Goal: Task Accomplishment & Management: Manage account settings

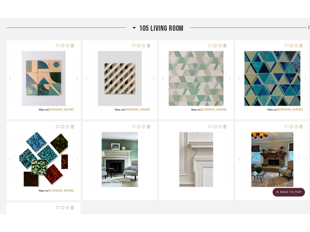
scroll to position [389, 0]
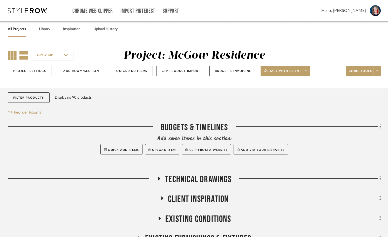
click at [8, 54] on icon at bounding box center [12, 55] width 9 height 9
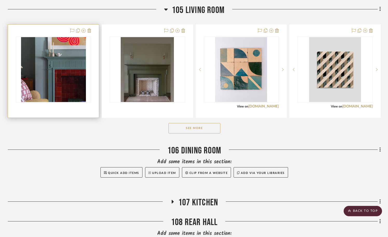
scroll to position [395, 0]
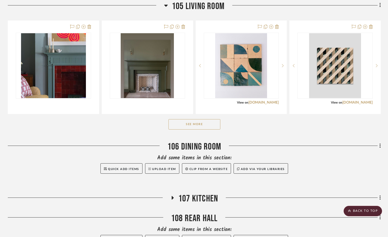
click at [191, 129] on button "See More" at bounding box center [194, 124] width 52 height 10
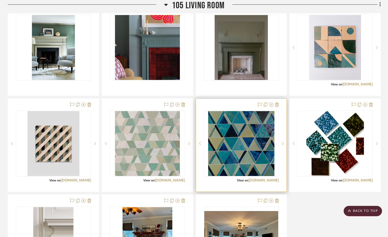
scroll to position [416, 0]
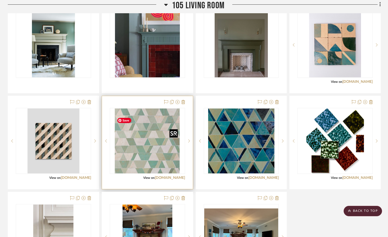
click at [149, 159] on img "0" at bounding box center [147, 140] width 65 height 65
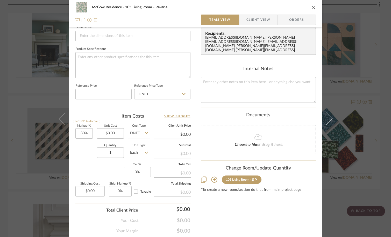
scroll to position [240, 0]
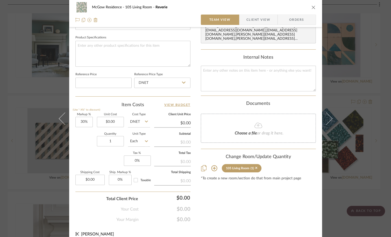
click at [260, 166] on sr-tag "105 Living Room (1)" at bounding box center [242, 168] width 40 height 8
click at [258, 167] on icon at bounding box center [256, 168] width 2 height 2
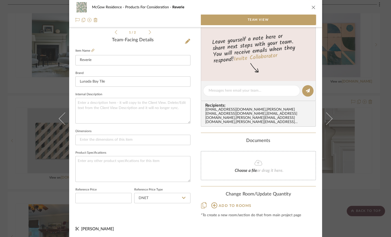
click at [312, 8] on icon "close" at bounding box center [314, 7] width 4 height 4
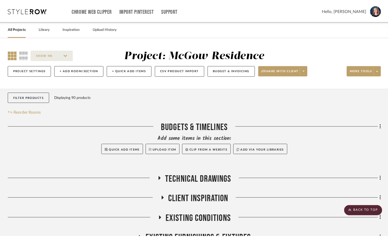
scroll to position [416, 0]
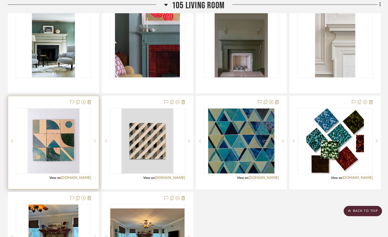
click at [94, 143] on sr-next-btn at bounding box center [95, 141] width 8 height 4
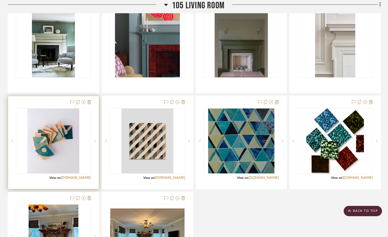
click at [94, 143] on sr-next-btn at bounding box center [95, 141] width 8 height 4
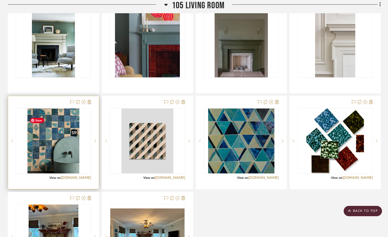
click at [67, 153] on img "2" at bounding box center [53, 140] width 52 height 65
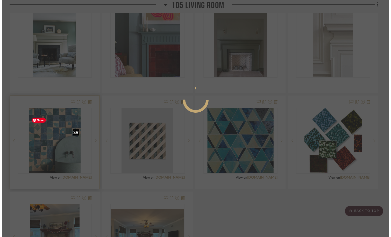
scroll to position [0, 0]
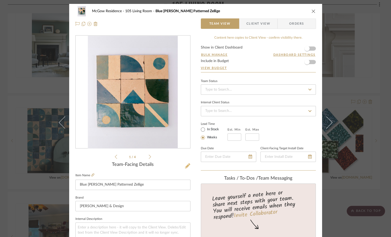
click at [185, 163] on icon at bounding box center [187, 165] width 5 height 5
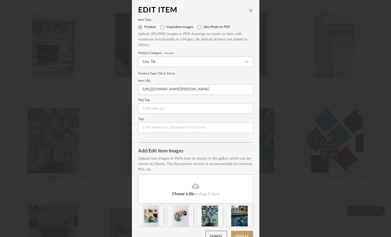
scroll to position [14, 0]
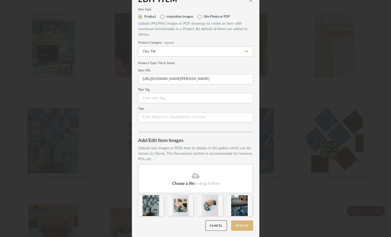
click at [235, 227] on button "Update" at bounding box center [242, 225] width 22 height 11
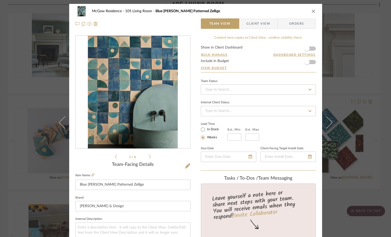
click at [312, 11] on icon "close" at bounding box center [314, 11] width 4 height 4
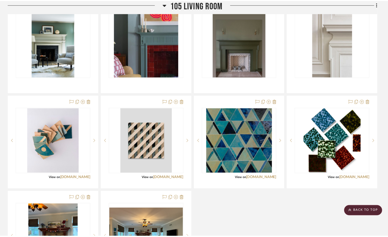
scroll to position [416, 0]
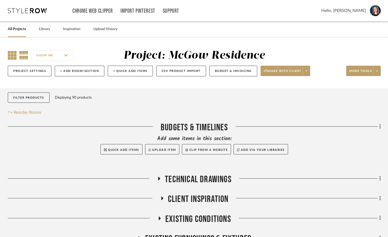
click at [9, 56] on icon at bounding box center [12, 55] width 9 height 9
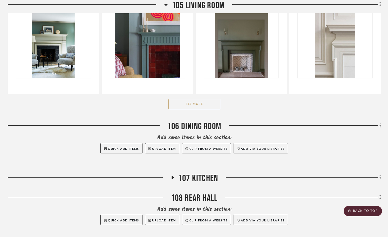
scroll to position [416, 0]
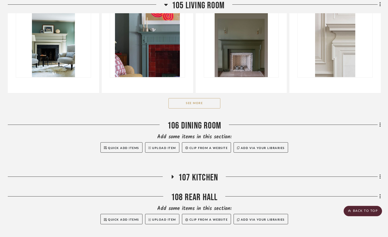
click at [200, 108] on button "See More" at bounding box center [194, 103] width 52 height 10
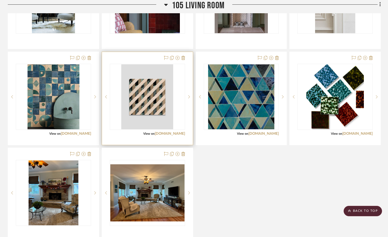
scroll to position [461, 0]
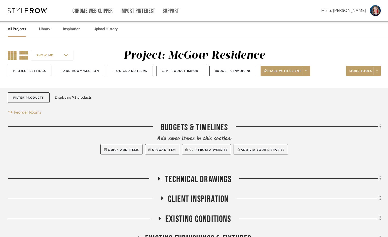
click at [11, 57] on icon at bounding box center [12, 55] width 9 height 9
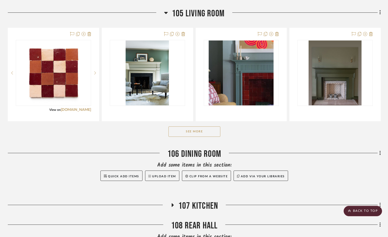
scroll to position [395, 0]
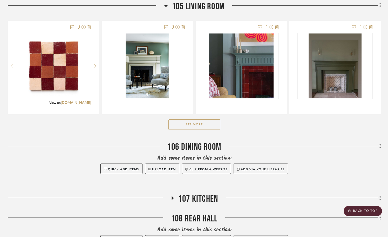
click at [204, 129] on button "See More" at bounding box center [194, 124] width 52 height 10
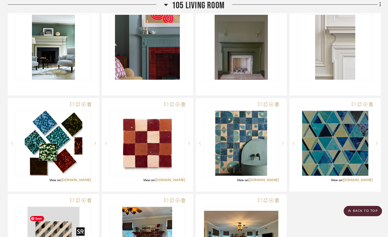
scroll to position [413, 0]
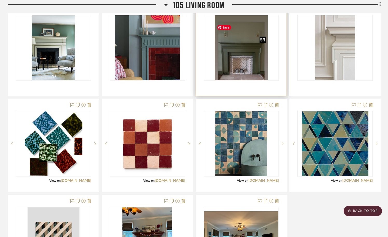
click at [234, 64] on img "0" at bounding box center [240, 47] width 53 height 65
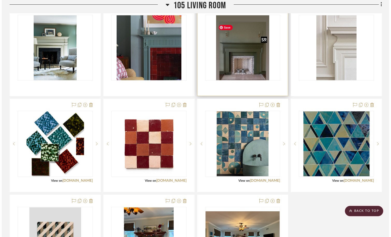
scroll to position [0, 0]
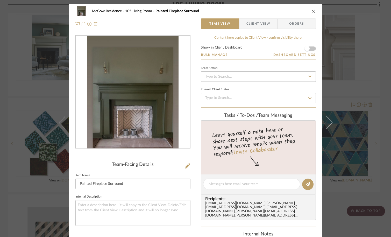
click at [312, 11] on icon "close" at bounding box center [314, 11] width 4 height 4
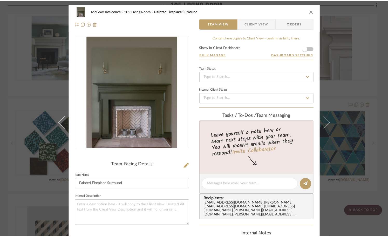
scroll to position [413, 0]
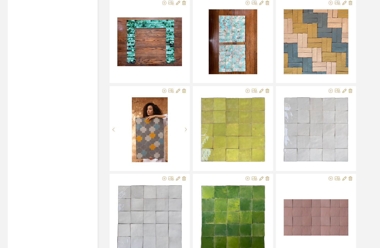
scroll to position [6638, 0]
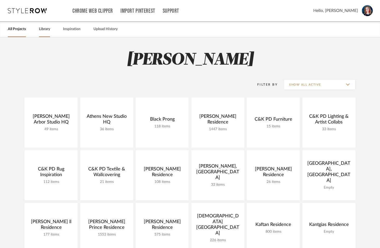
click at [41, 30] on link "Library" at bounding box center [44, 29] width 11 height 7
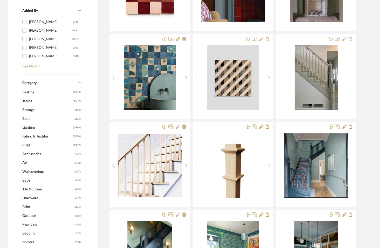
click at [37, 145] on span "Rugs" at bounding box center [46, 145] width 49 height 9
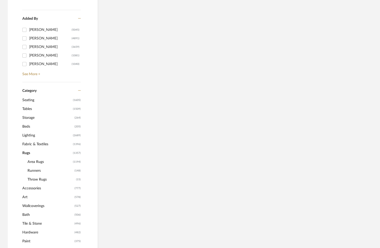
scroll to position [161, 0]
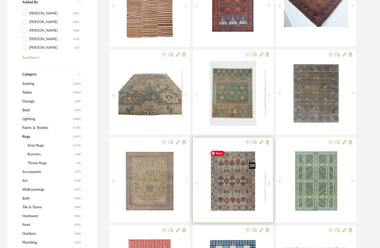
click at [222, 194] on img "0" at bounding box center [233, 181] width 50 height 65
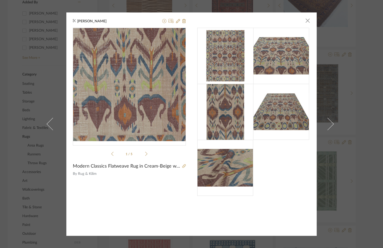
click at [138, 109] on img "0" at bounding box center [129, 84] width 86 height 113
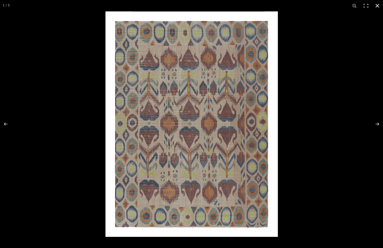
click at [379, 4] on button at bounding box center [377, 5] width 11 height 11
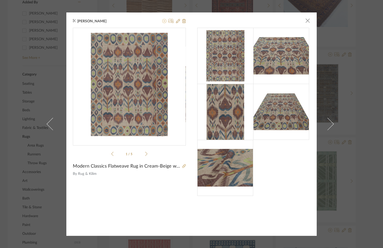
click at [162, 22] on icon at bounding box center [164, 21] width 4 height 4
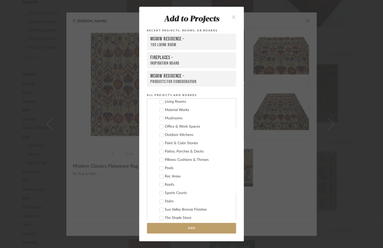
scroll to position [943, 0]
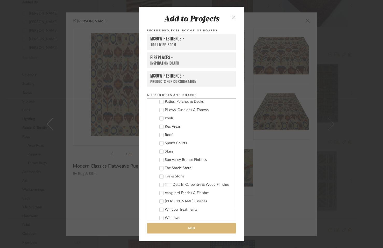
click at [155, 233] on button "Add" at bounding box center [191, 228] width 89 height 11
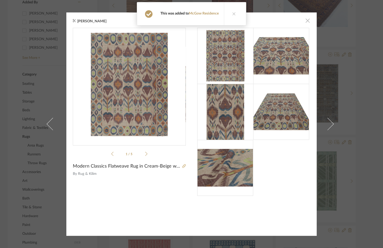
click at [305, 21] on span "button" at bounding box center [308, 21] width 10 height 10
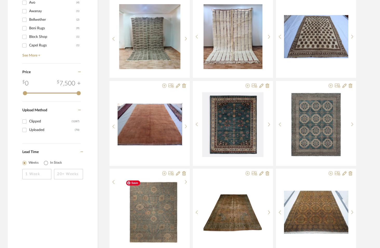
scroll to position [658, 0]
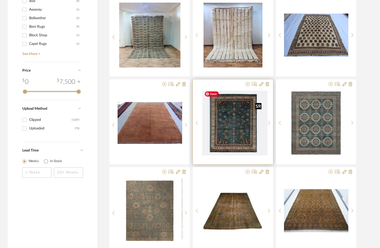
click at [232, 137] on div at bounding box center [232, 122] width 64 height 65
click at [231, 125] on img "0" at bounding box center [232, 122] width 61 height 65
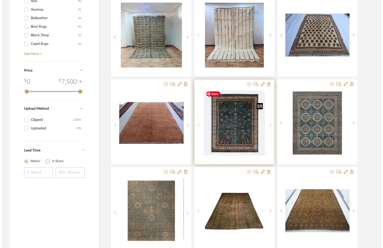
scroll to position [0, 0]
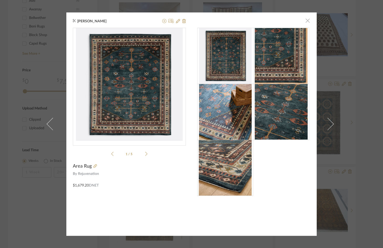
click at [305, 24] on span "button" at bounding box center [308, 21] width 10 height 10
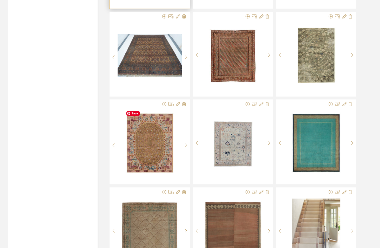
scroll to position [902, 0]
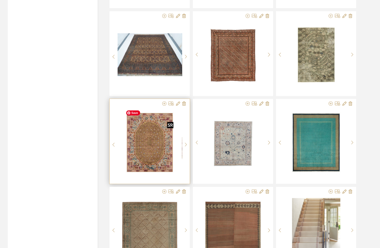
click at [151, 145] on img "0" at bounding box center [150, 142] width 52 height 65
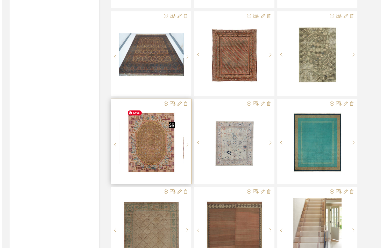
scroll to position [0, 0]
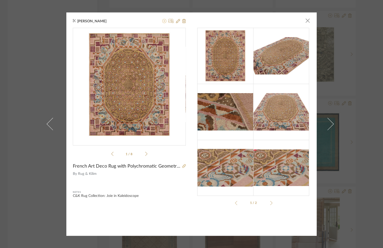
click at [162, 22] on icon at bounding box center [164, 21] width 4 height 4
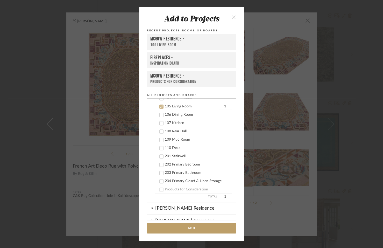
scroll to position [380, 0]
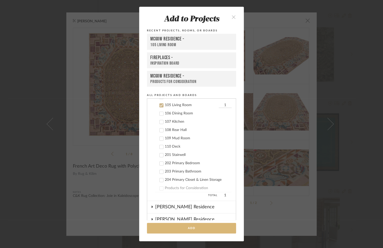
click at [163, 233] on button "Add" at bounding box center [191, 228] width 89 height 11
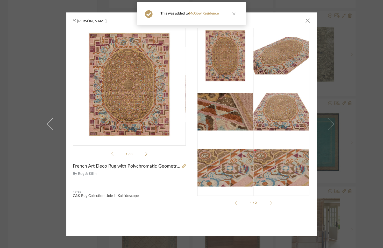
click at [234, 13] on icon at bounding box center [234, 14] width 4 height 4
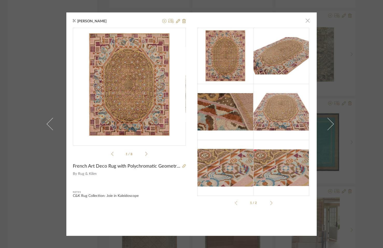
click at [307, 20] on span "button" at bounding box center [308, 21] width 10 height 10
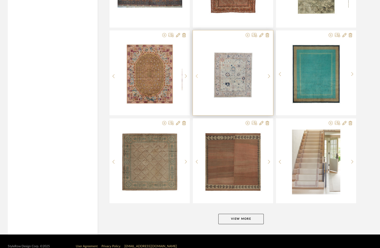
scroll to position [977, 0]
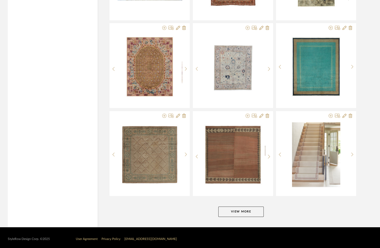
click at [232, 210] on button "View More" at bounding box center [240, 211] width 45 height 10
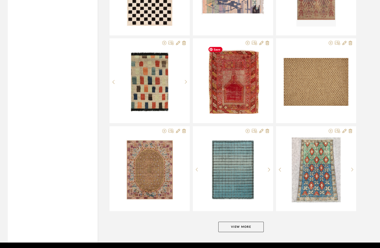
scroll to position [2028, 0]
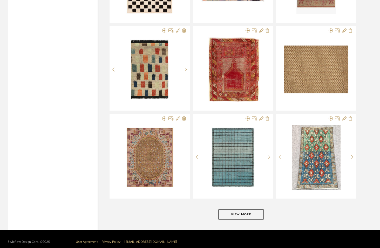
click at [236, 210] on button "View More" at bounding box center [240, 214] width 45 height 10
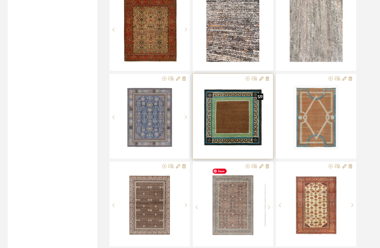
scroll to position [2419, 0]
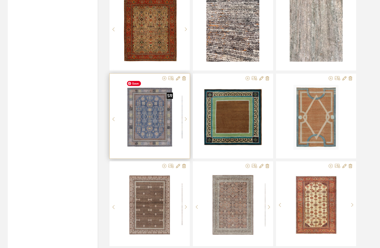
click at [153, 119] on img "0" at bounding box center [149, 117] width 51 height 65
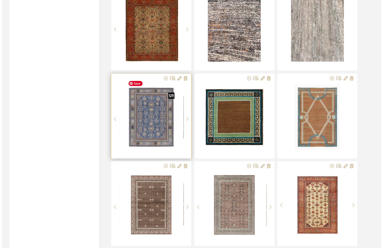
scroll to position [0, 0]
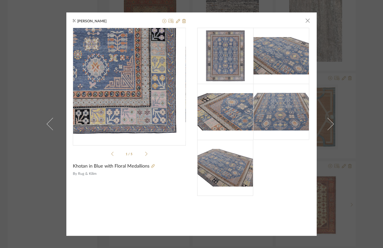
click at [151, 119] on img "0" at bounding box center [129, 84] width 88 height 113
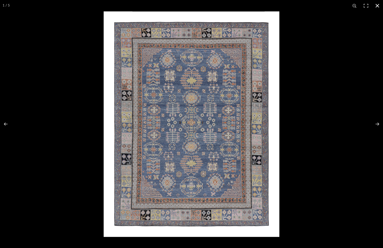
click at [378, 5] on button at bounding box center [377, 5] width 11 height 11
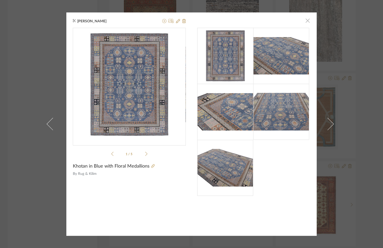
click at [306, 22] on span "button" at bounding box center [308, 21] width 10 height 10
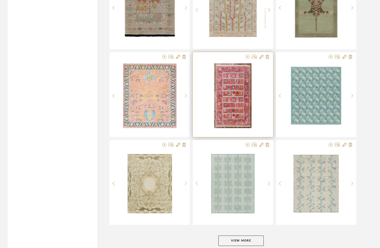
scroll to position [3078, 0]
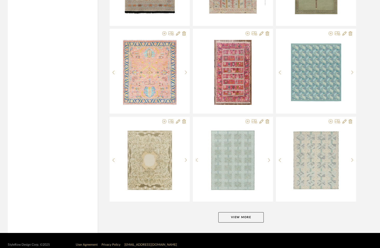
click at [228, 212] on button "View More" at bounding box center [240, 217] width 45 height 10
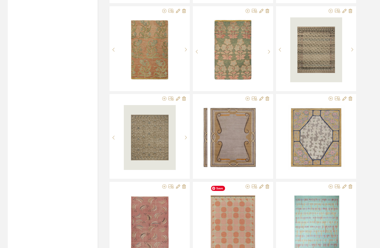
scroll to position [3541, 0]
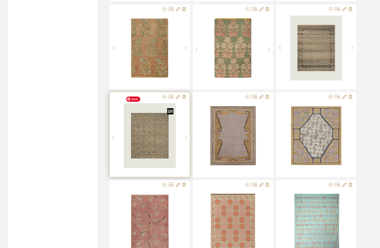
click at [0, 0] on img at bounding box center [0, 0] width 0 height 0
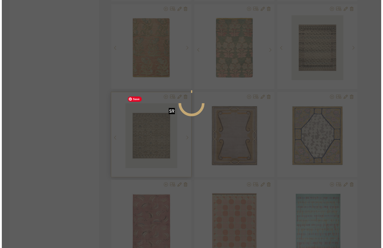
scroll to position [0, 0]
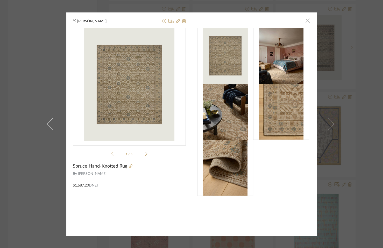
click at [305, 22] on span "button" at bounding box center [308, 21] width 10 height 10
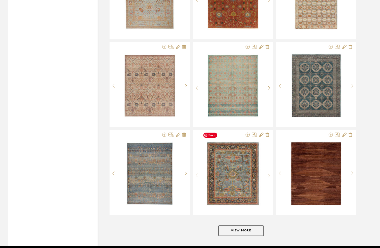
scroll to position [4128, 0]
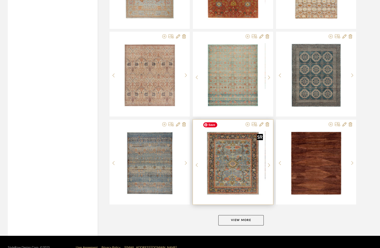
click at [238, 155] on img "0" at bounding box center [232, 163] width 64 height 64
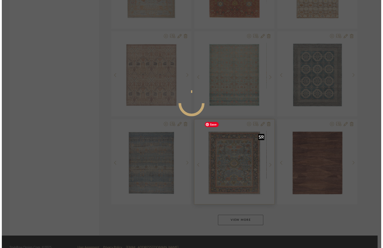
scroll to position [0, 0]
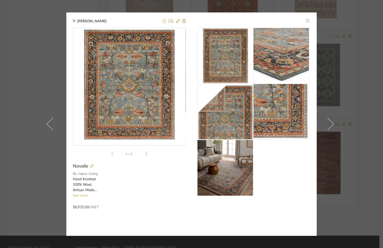
click at [306, 22] on span "button" at bounding box center [308, 21] width 10 height 10
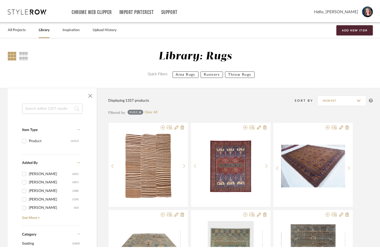
scroll to position [4128, 0]
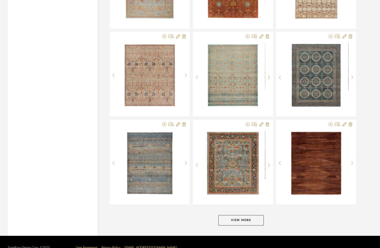
click at [223, 215] on button "View More" at bounding box center [240, 220] width 45 height 10
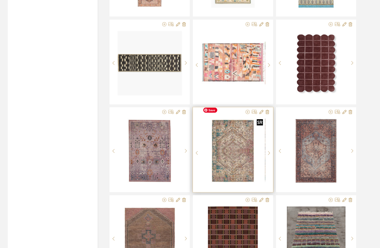
scroll to position [5179, 0]
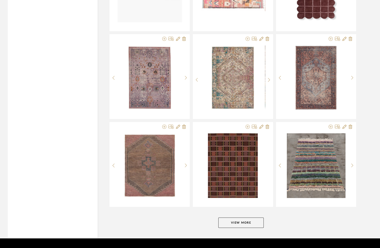
click at [233, 218] on button "View More" at bounding box center [240, 223] width 45 height 10
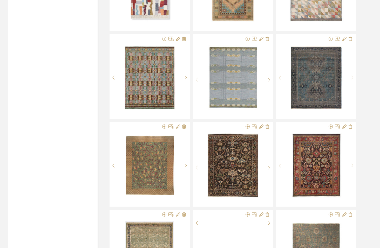
scroll to position [5969, 0]
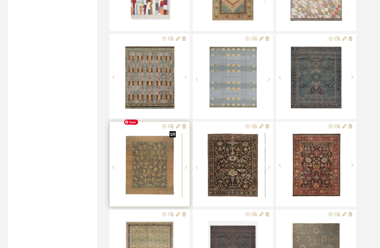
click at [0, 0] on img at bounding box center [0, 0] width 0 height 0
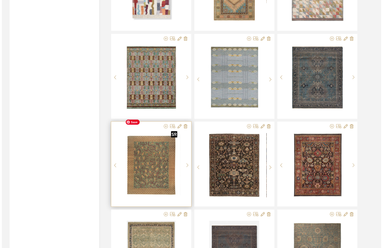
scroll to position [0, 0]
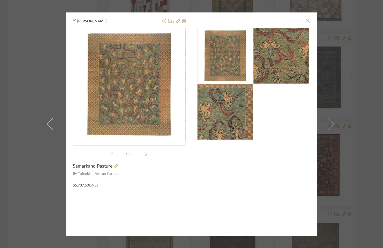
click at [305, 22] on span "button" at bounding box center [308, 21] width 10 height 10
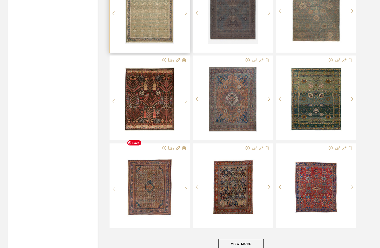
scroll to position [6229, 0]
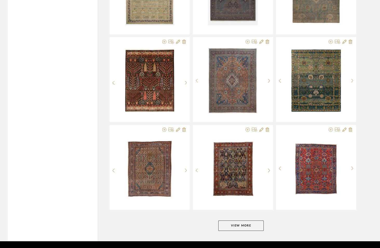
click at [237, 220] on button "View More" at bounding box center [240, 225] width 45 height 10
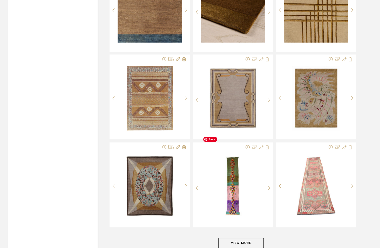
scroll to position [7280, 0]
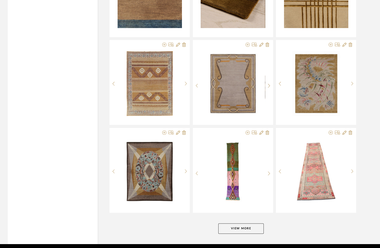
click at [247, 223] on button "View More" at bounding box center [240, 228] width 45 height 10
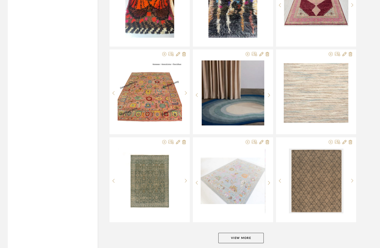
scroll to position [8330, 0]
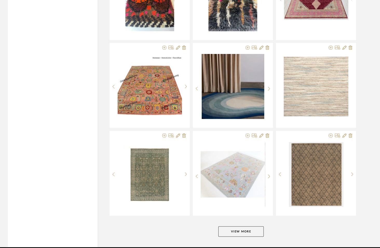
click at [247, 226] on button "View More" at bounding box center [240, 231] width 45 height 10
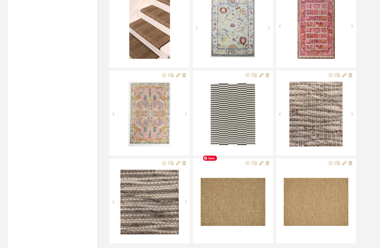
scroll to position [9380, 0]
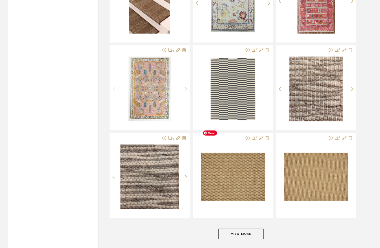
click at [247, 229] on button "View More" at bounding box center [240, 234] width 45 height 10
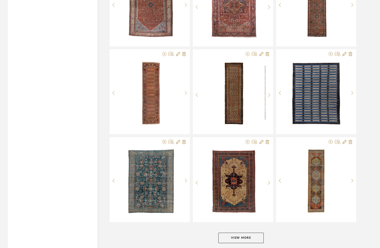
scroll to position [10431, 0]
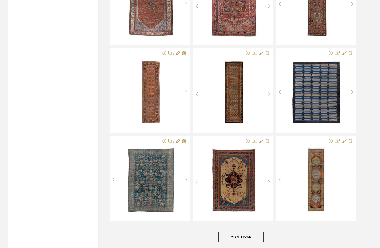
click at [229, 232] on button "View More" at bounding box center [240, 237] width 45 height 10
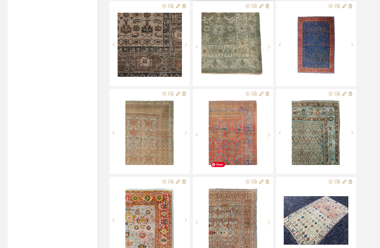
scroll to position [10752, 0]
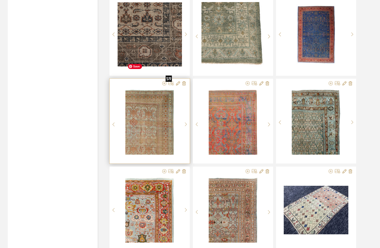
click at [149, 114] on img "0" at bounding box center [149, 122] width 48 height 65
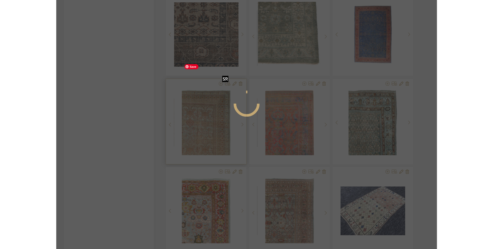
scroll to position [0, 0]
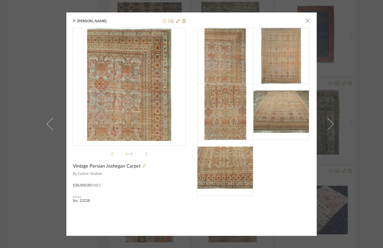
click at [142, 166] on icon at bounding box center [144, 166] width 4 height 4
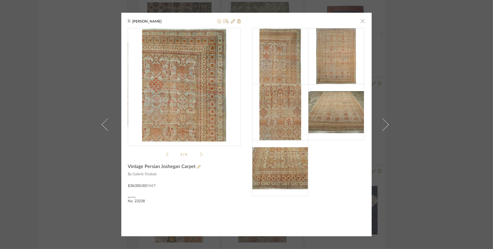
click at [362, 22] on span "button" at bounding box center [363, 21] width 10 height 10
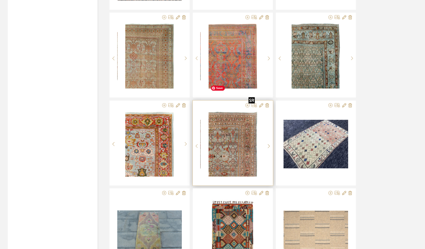
scroll to position [10819, 0]
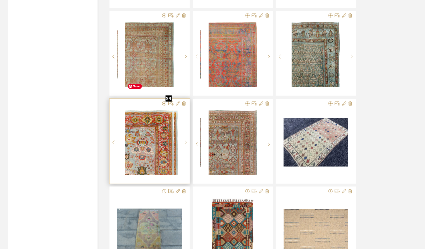
click at [149, 125] on div at bounding box center [149, 142] width 64 height 65
click at [149, 124] on img "0" at bounding box center [149, 142] width 48 height 65
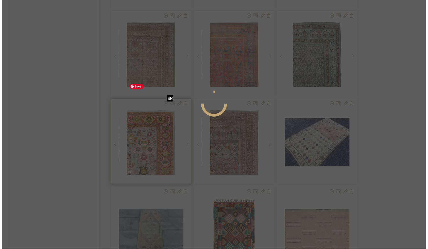
scroll to position [0, 0]
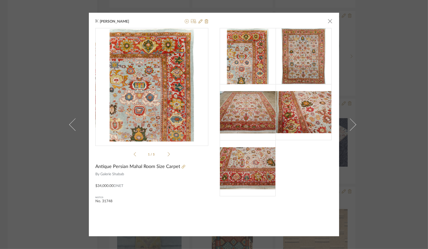
click at [182, 166] on div at bounding box center [194, 167] width 28 height 6
click at [182, 166] on icon at bounding box center [184, 167] width 4 height 4
click at [331, 23] on span "button" at bounding box center [330, 21] width 10 height 10
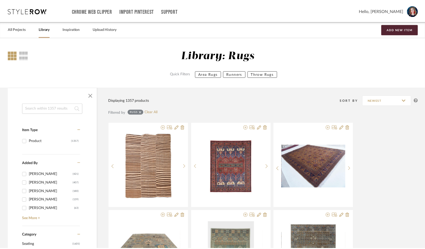
scroll to position [10819, 0]
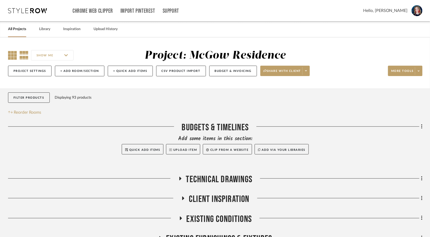
click at [13, 56] on icon at bounding box center [12, 55] width 9 height 9
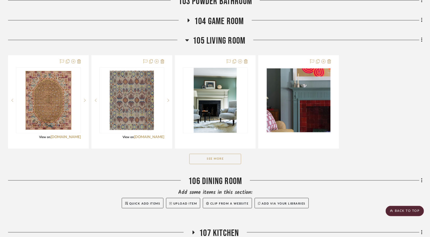
scroll to position [369, 0]
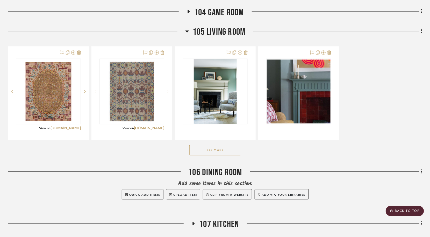
click at [228, 151] on button "See More" at bounding box center [216, 150] width 52 height 10
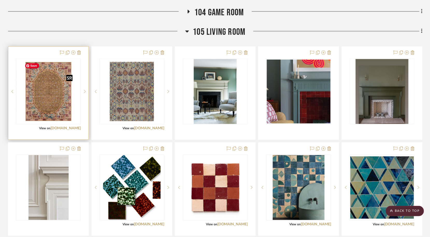
click at [49, 104] on img "0" at bounding box center [49, 91] width 52 height 65
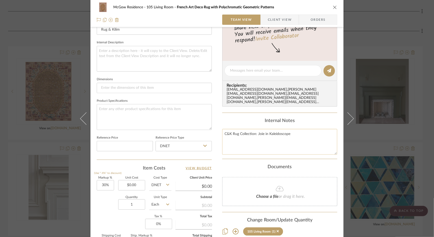
scroll to position [192, 0]
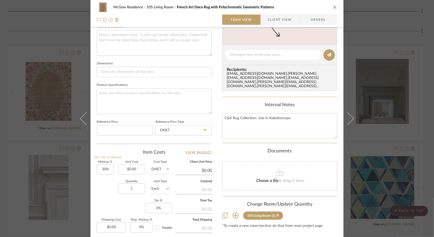
click at [333, 8] on icon "close" at bounding box center [335, 7] width 4 height 4
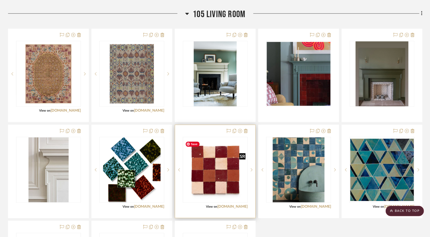
scroll to position [387, 0]
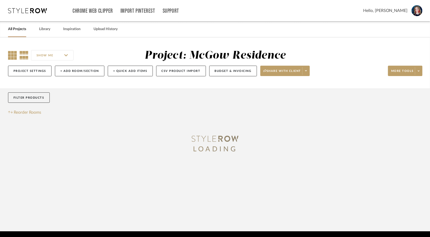
click at [9, 58] on icon at bounding box center [12, 55] width 9 height 9
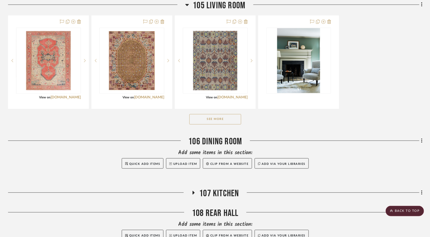
scroll to position [409, 0]
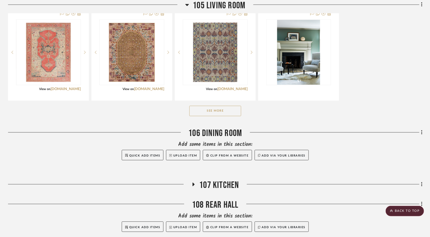
click at [217, 113] on button "See More" at bounding box center [216, 111] width 52 height 10
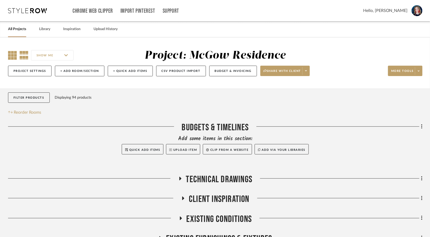
click at [10, 55] on icon at bounding box center [12, 55] width 9 height 9
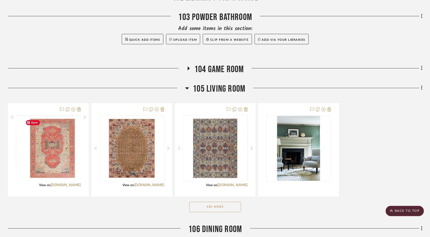
scroll to position [313, 0]
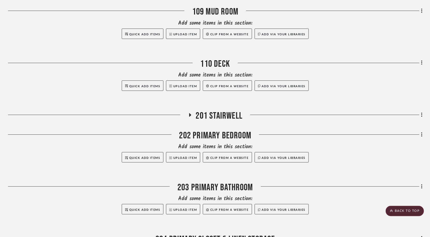
scroll to position [793, 0]
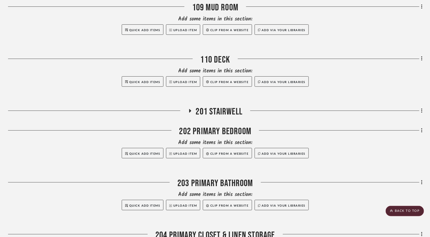
click at [188, 113] on icon at bounding box center [190, 111] width 6 height 4
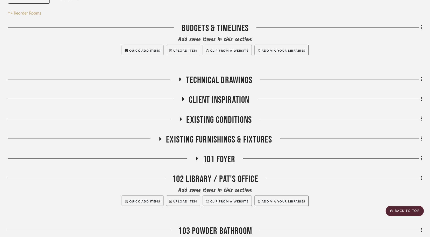
scroll to position [0, 0]
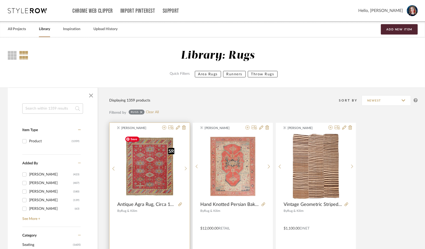
click at [148, 165] on img "0" at bounding box center [150, 166] width 54 height 65
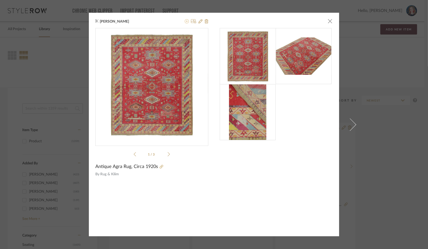
click at [185, 22] on icon at bounding box center [187, 21] width 4 height 4
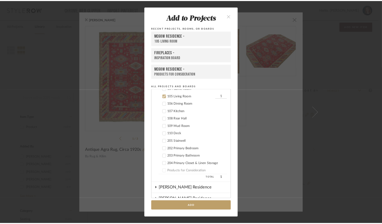
scroll to position [380, 0]
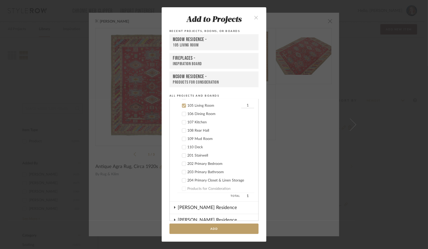
click at [187, 43] on div "McGow Residence -" at bounding box center [214, 40] width 82 height 6
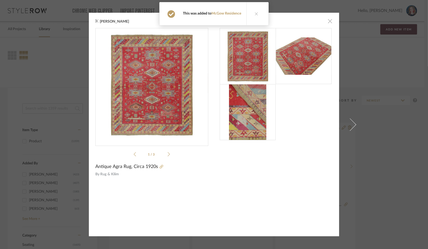
click at [330, 20] on span "button" at bounding box center [330, 21] width 10 height 10
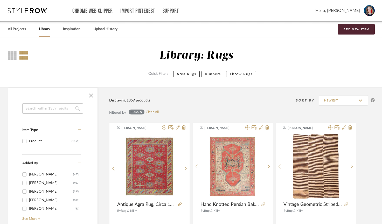
click at [43, 31] on link "Library" at bounding box center [44, 29] width 11 height 7
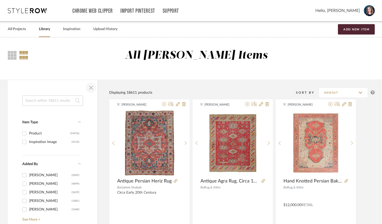
click at [92, 87] on span "button" at bounding box center [91, 87] width 12 height 12
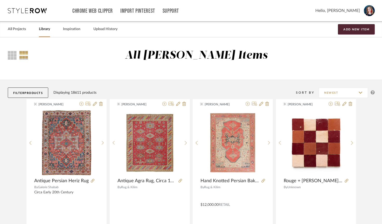
click at [49, 27] on link "Library" at bounding box center [44, 29] width 11 height 7
click at [20, 94] on button "Filter Products" at bounding box center [28, 92] width 40 height 10
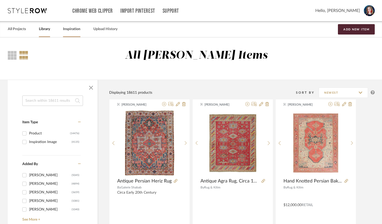
click at [73, 27] on link "Inspiration" at bounding box center [71, 29] width 17 height 7
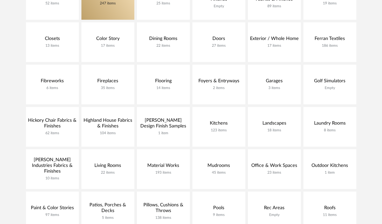
scroll to position [138, 0]
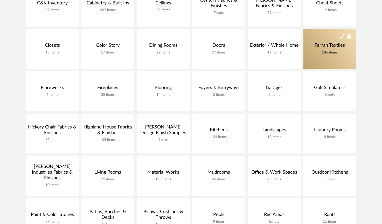
click at [350, 36] on icon at bounding box center [349, 36] width 4 height 5
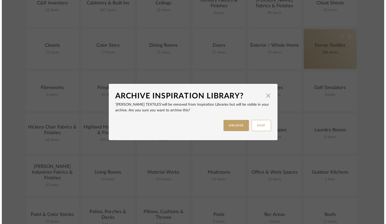
scroll to position [0, 0]
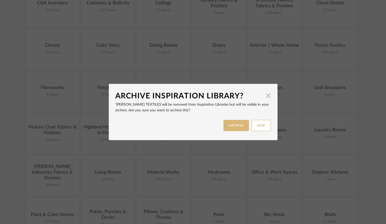
click at [230, 127] on button "ARCHIVE" at bounding box center [235, 125] width 25 height 11
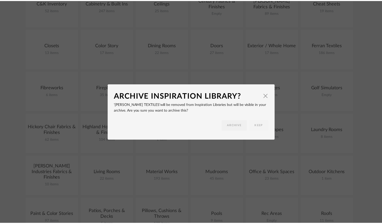
scroll to position [138, 0]
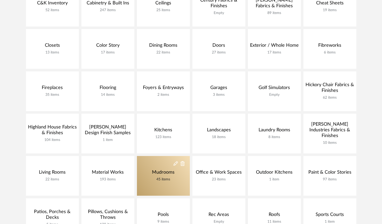
click at [162, 175] on div "Mudrooms 45 items" at bounding box center [163, 175] width 25 height 13
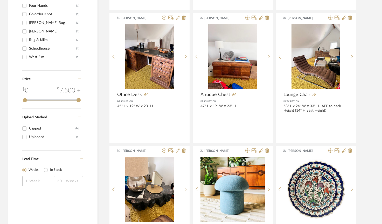
scroll to position [345, 0]
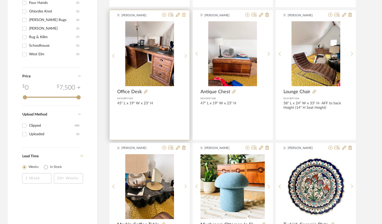
click at [184, 15] on icon at bounding box center [184, 15] width 4 height 4
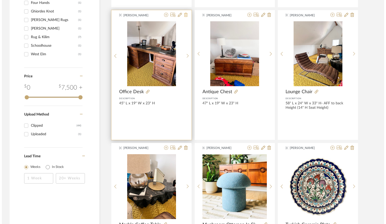
scroll to position [0, 0]
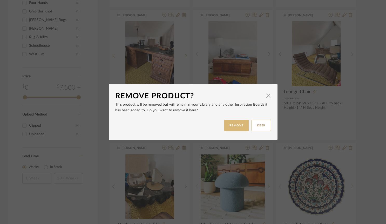
click at [229, 124] on button "REMOVE" at bounding box center [236, 125] width 25 height 11
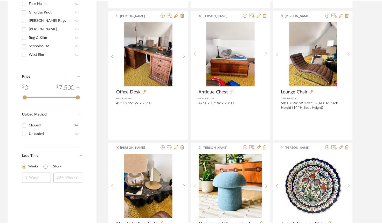
scroll to position [345, 0]
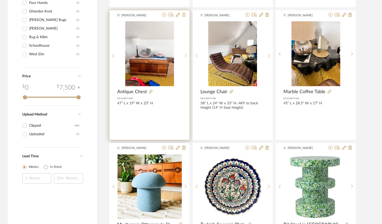
click at [185, 16] on icon at bounding box center [184, 15] width 4 height 4
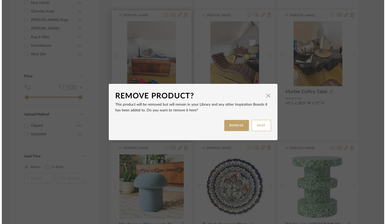
scroll to position [0, 0]
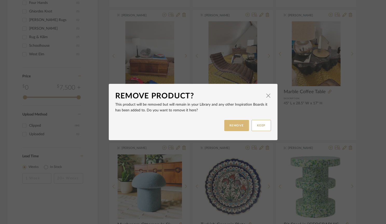
click at [229, 127] on button "REMOVE" at bounding box center [236, 125] width 25 height 11
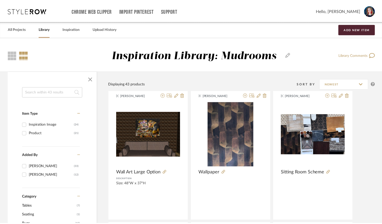
scroll to position [345, 0]
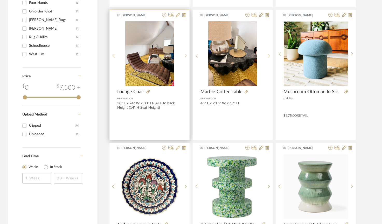
click at [184, 12] on div "Lydia Karpack Lounge Chair Description 58" L x 24" W x 33" H- AFF to back Heigh…" at bounding box center [149, 75] width 80 height 130
click at [184, 15] on icon at bounding box center [184, 15] width 4 height 4
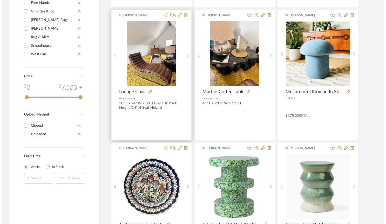
scroll to position [0, 0]
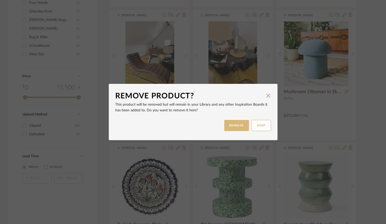
click at [231, 122] on button "REMOVE" at bounding box center [236, 125] width 25 height 11
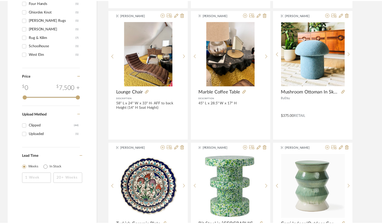
scroll to position [345, 0]
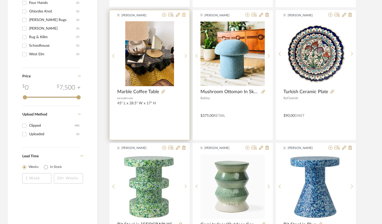
click at [183, 16] on icon at bounding box center [184, 15] width 4 height 4
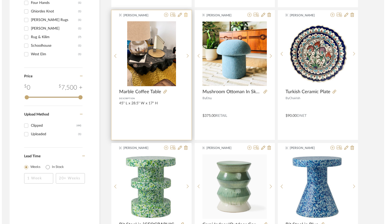
scroll to position [0, 0]
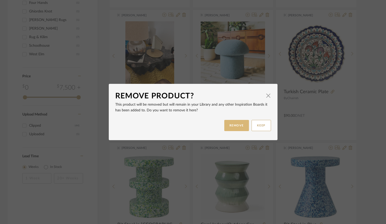
click at [224, 126] on button "REMOVE" at bounding box center [236, 125] width 25 height 11
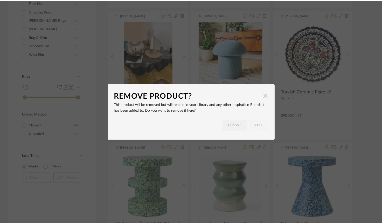
scroll to position [345, 0]
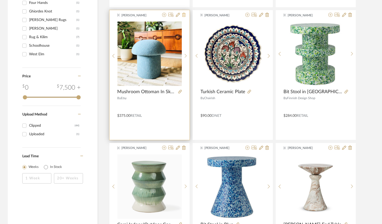
click at [184, 17] on icon at bounding box center [184, 15] width 4 height 4
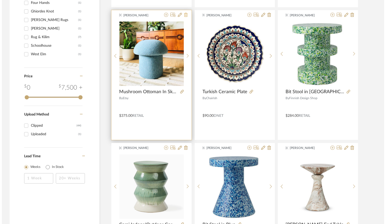
scroll to position [0, 0]
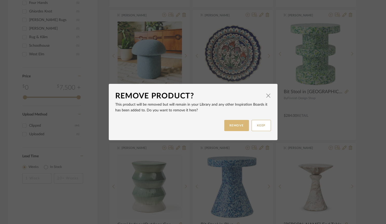
click at [224, 127] on button "REMOVE" at bounding box center [236, 125] width 25 height 11
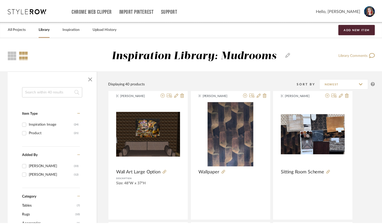
scroll to position [337, 0]
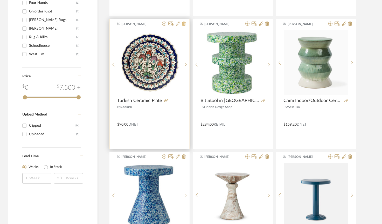
click at [184, 25] on icon at bounding box center [184, 24] width 4 height 4
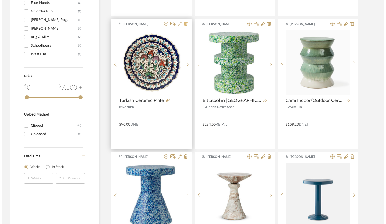
scroll to position [0, 0]
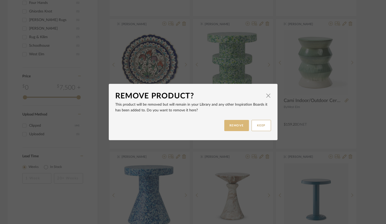
click at [224, 123] on button "REMOVE" at bounding box center [236, 125] width 25 height 11
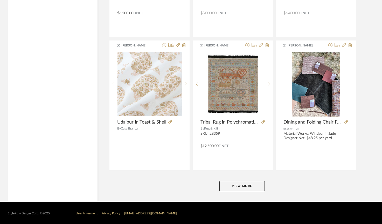
scroll to position [980, 0]
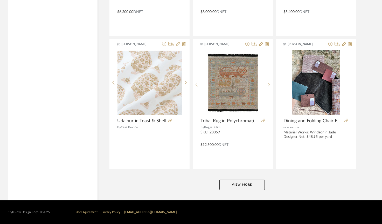
click at [235, 185] on button "View More" at bounding box center [241, 184] width 45 height 10
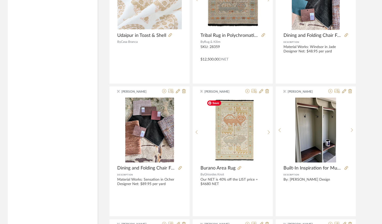
scroll to position [1072, 0]
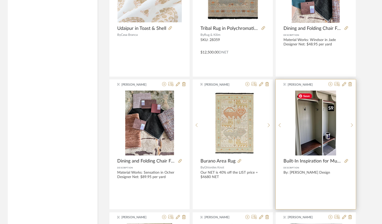
click at [307, 135] on img "0" at bounding box center [315, 122] width 41 height 65
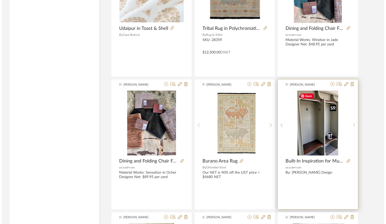
scroll to position [0, 0]
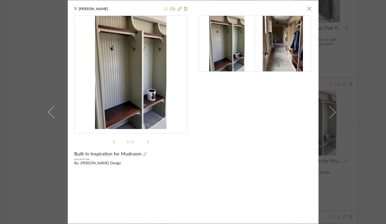
click at [164, 9] on icon at bounding box center [166, 9] width 4 height 4
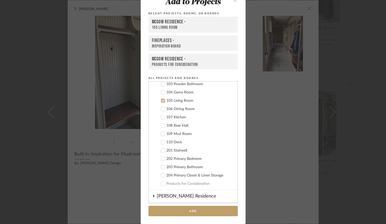
scroll to position [347, 0]
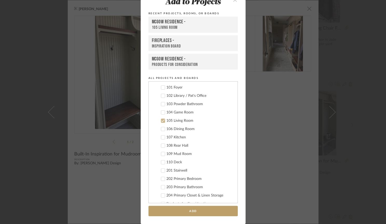
click at [162, 120] on icon at bounding box center [162, 121] width 3 height 3
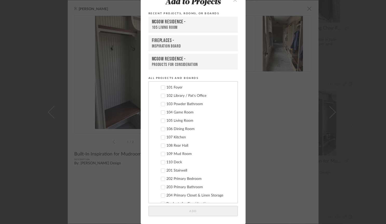
click at [162, 152] on icon at bounding box center [163, 154] width 4 height 4
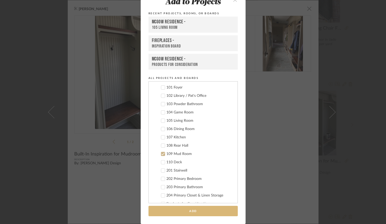
click at [167, 208] on button "Add" at bounding box center [192, 211] width 89 height 11
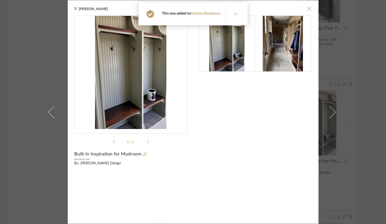
click at [307, 10] on span "button" at bounding box center [309, 8] width 10 height 10
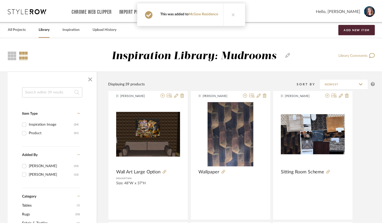
scroll to position [1072, 0]
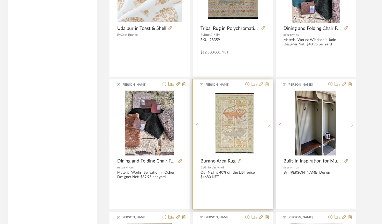
click at [267, 84] on icon at bounding box center [267, 84] width 4 height 4
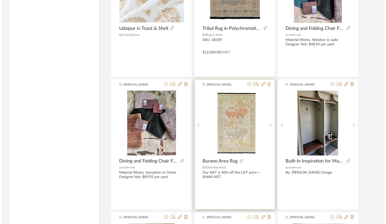
scroll to position [0, 0]
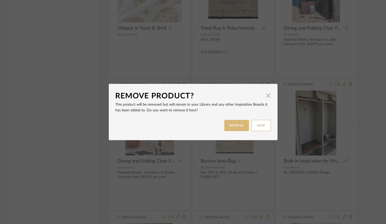
click at [229, 125] on button "REMOVE" at bounding box center [236, 125] width 25 height 11
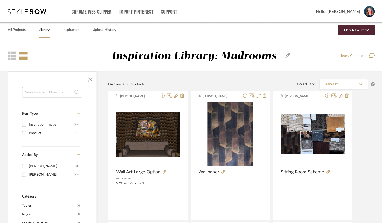
scroll to position [1072, 0]
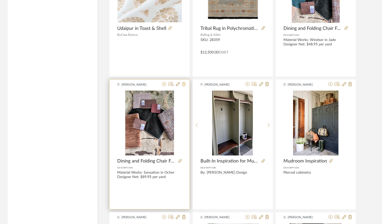
click at [183, 84] on icon at bounding box center [184, 84] width 4 height 4
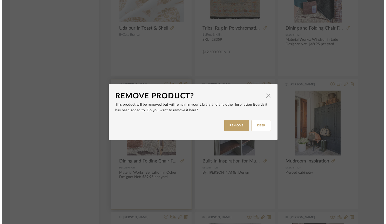
scroll to position [0, 0]
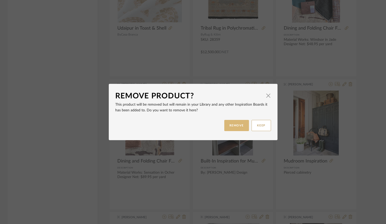
click at [225, 127] on button "REMOVE" at bounding box center [236, 125] width 25 height 11
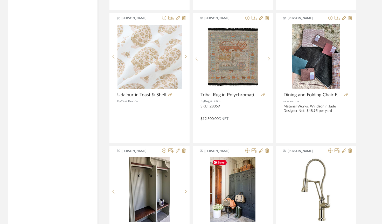
scroll to position [991, 0]
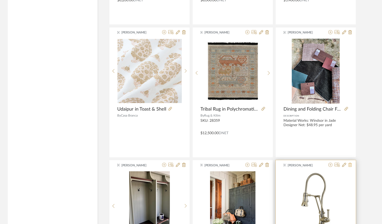
click at [350, 165] on icon at bounding box center [350, 165] width 4 height 4
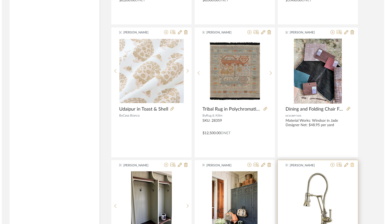
scroll to position [0, 0]
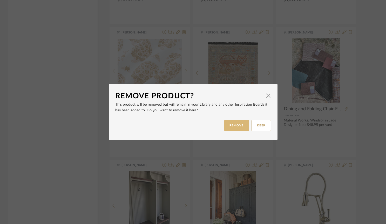
click at [237, 123] on button "REMOVE" at bounding box center [236, 125] width 25 height 11
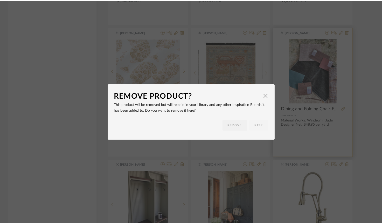
scroll to position [991, 0]
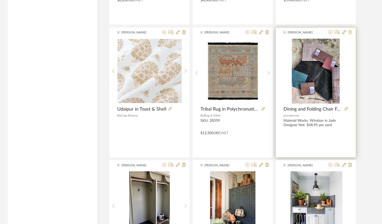
click at [350, 31] on icon at bounding box center [350, 32] width 4 height 4
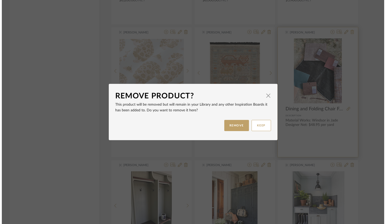
scroll to position [0, 0]
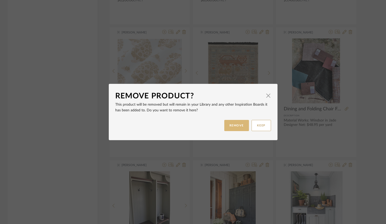
click at [227, 125] on button "REMOVE" at bounding box center [236, 125] width 25 height 11
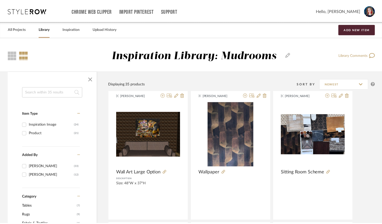
scroll to position [991, 0]
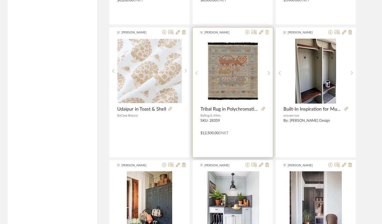
click at [266, 30] on fa-icon at bounding box center [267, 32] width 4 height 4
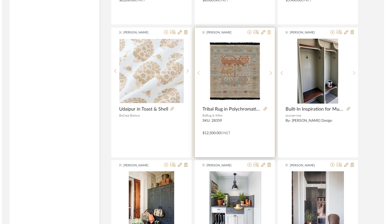
scroll to position [0, 0]
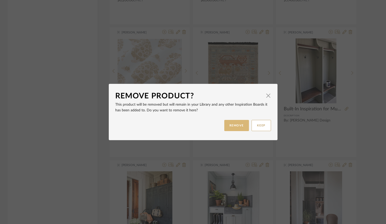
click at [225, 123] on button "REMOVE" at bounding box center [236, 125] width 25 height 11
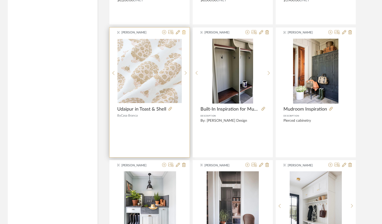
click at [184, 33] on icon at bounding box center [184, 32] width 4 height 4
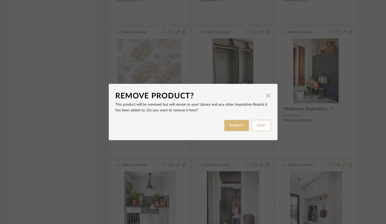
click at [224, 127] on button "REMOVE" at bounding box center [236, 125] width 25 height 11
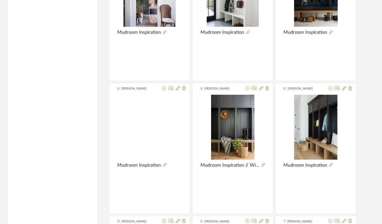
scroll to position [1201, 0]
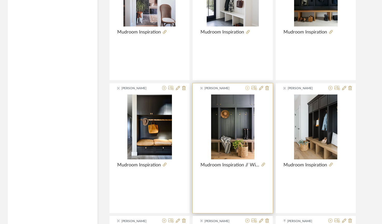
click at [247, 88] on icon at bounding box center [247, 88] width 4 height 4
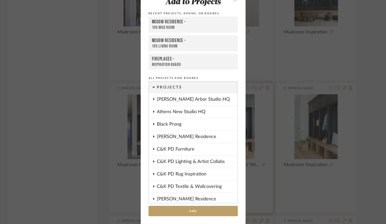
scroll to position [134, 0]
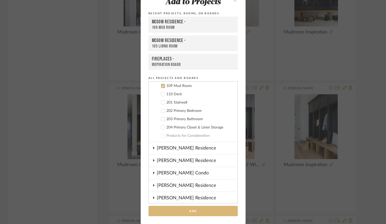
click at [168, 206] on button "Add" at bounding box center [192, 211] width 89 height 11
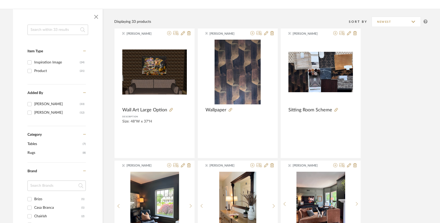
scroll to position [0, 0]
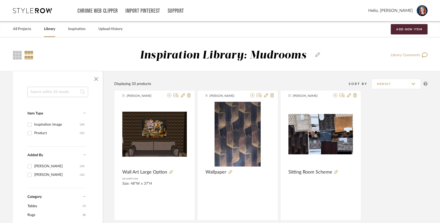
click at [50, 30] on link "Library" at bounding box center [49, 29] width 11 height 7
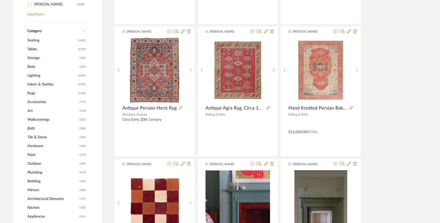
scroll to position [207, 0]
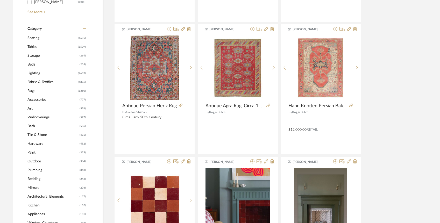
click at [43, 135] on span "Tile & Stone" at bounding box center [52, 135] width 51 height 9
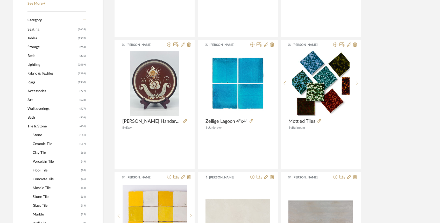
scroll to position [214, 0]
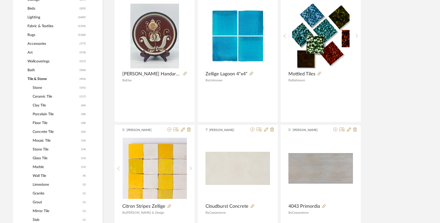
scroll to position [272, 0]
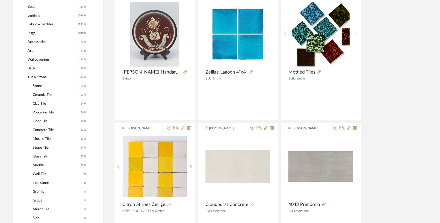
click at [39, 165] on span "Marble" at bounding box center [56, 165] width 47 height 9
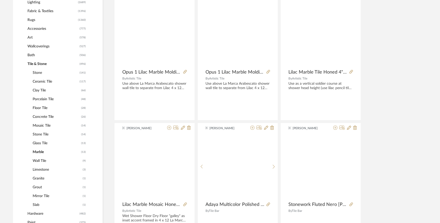
scroll to position [259, 0]
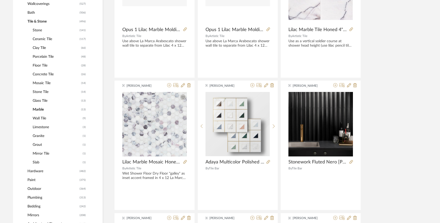
scroll to position [313, 0]
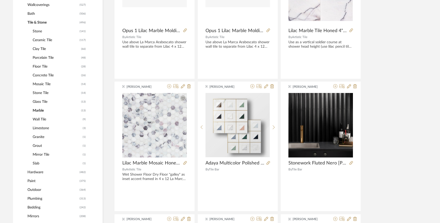
click at [38, 162] on span "Slab" at bounding box center [57, 163] width 49 height 9
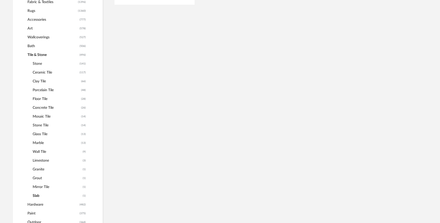
scroll to position [256, 0]
click at [38, 143] on span "Marble" at bounding box center [56, 142] width 47 height 9
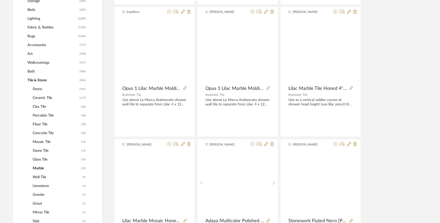
scroll to position [281, 0]
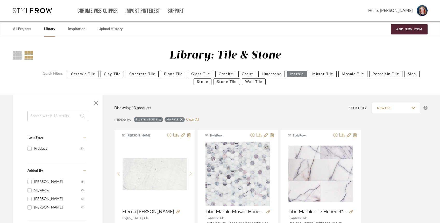
click at [52, 29] on link "Library" at bounding box center [49, 29] width 11 height 7
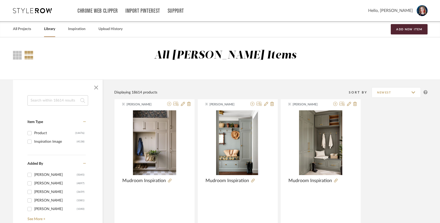
click at [54, 99] on input at bounding box center [57, 100] width 61 height 10
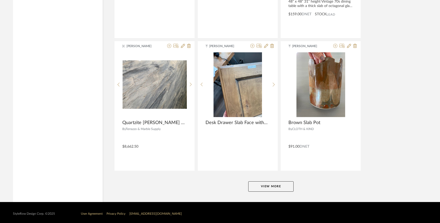
scroll to position [1535, 0]
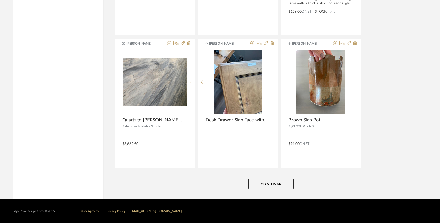
click at [276, 184] on button "View More" at bounding box center [270, 184] width 45 height 10
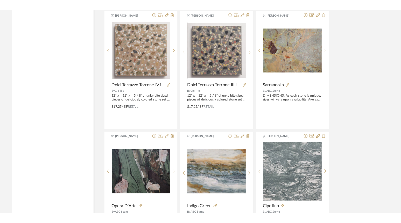
scroll to position [1705, 0]
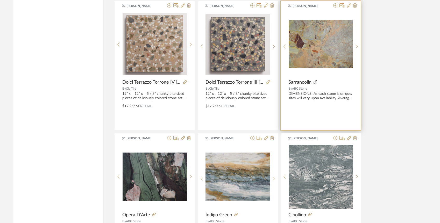
click at [316, 83] on icon at bounding box center [316, 82] width 4 height 4
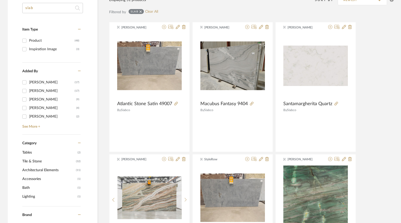
scroll to position [0, 0]
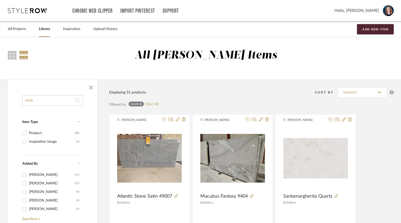
drag, startPoint x: 51, startPoint y: 100, endPoint x: -8, endPoint y: 85, distance: 60.9
click at [0, 85] on html "Chrome Web Clipper Import Pinterest Support All Projects Library Inspiration Up…" at bounding box center [200, 111] width 401 height 223
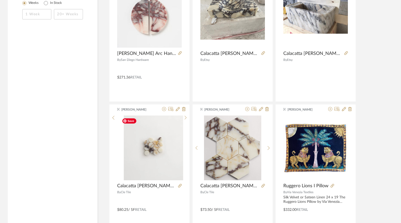
scroll to position [541, 0]
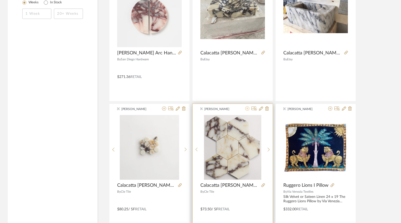
type input "viola"
click at [247, 109] on icon at bounding box center [247, 109] width 4 height 4
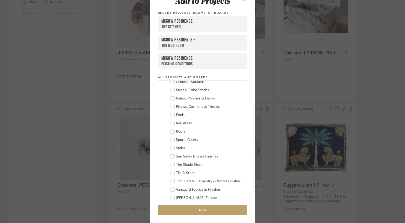
scroll to position [939, 0]
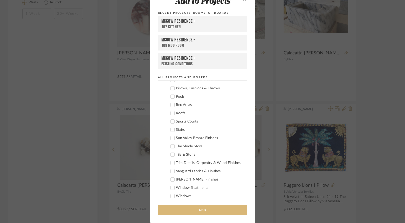
click at [188, 209] on button "Add" at bounding box center [202, 210] width 89 height 11
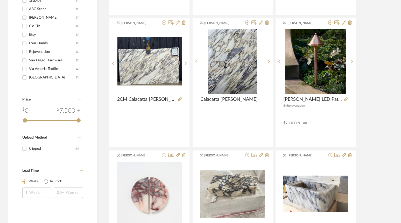
scroll to position [0, 0]
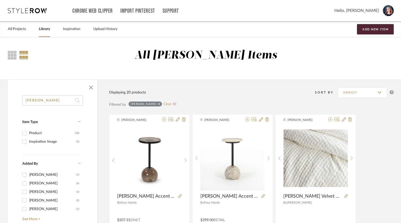
drag, startPoint x: 60, startPoint y: 103, endPoint x: -25, endPoint y: 87, distance: 86.0
click at [0, 87] on html "Chrome Web Clipper Import Pinterest Support All Projects Library Inspiration Up…" at bounding box center [200, 111] width 401 height 223
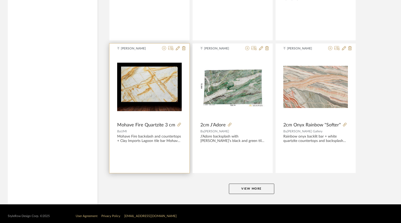
scroll to position [1535, 0]
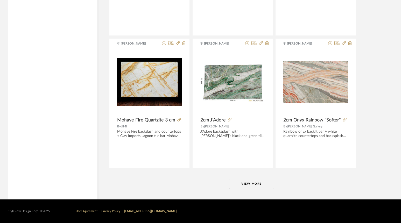
click at [256, 184] on button "View More" at bounding box center [251, 184] width 45 height 10
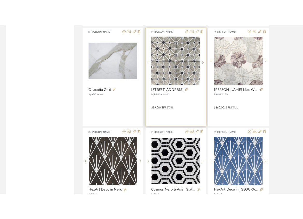
scroll to position [2632, 0]
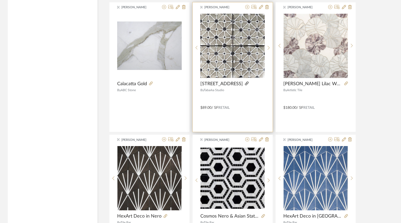
click at [245, 84] on icon at bounding box center [247, 84] width 4 height 4
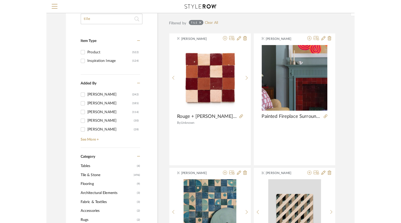
scroll to position [0, 0]
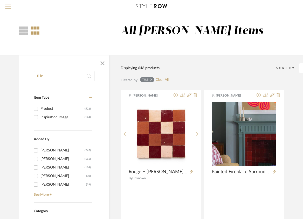
drag, startPoint x: 61, startPoint y: 77, endPoint x: -13, endPoint y: 61, distance: 76.6
click at [0, 61] on html "Search by brands, products, categories, colors, or styles Hello, Krista All Pro…" at bounding box center [151, 109] width 303 height 219
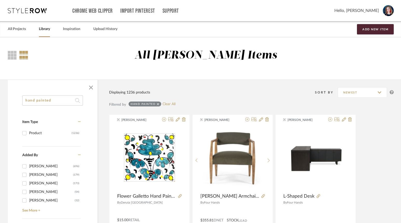
click at [57, 103] on input "hand painted" at bounding box center [52, 100] width 61 height 10
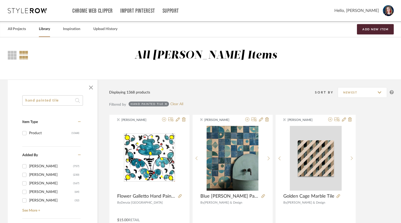
drag, startPoint x: 53, startPoint y: 100, endPoint x: 8, endPoint y: 93, distance: 45.5
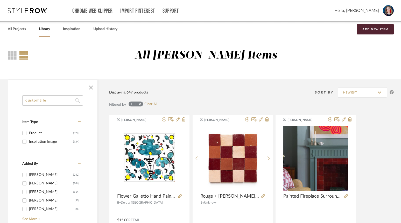
type input "custom tile"
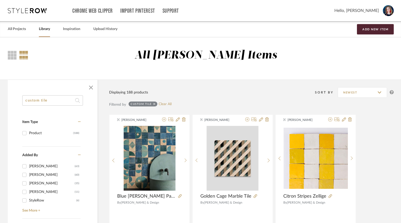
drag, startPoint x: 50, startPoint y: 99, endPoint x: -30, endPoint y: 98, distance: 80.4
click at [0, 98] on html "Chrome Web Clipper Import Pinterest Support All Projects Library Inspiration Up…" at bounding box center [200, 111] width 401 height 223
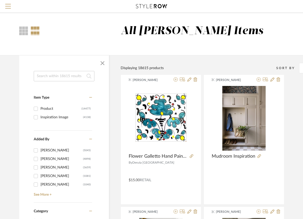
click at [68, 72] on input at bounding box center [64, 76] width 61 height 10
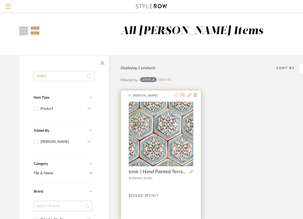
type input "izmir"
click at [175, 95] on icon at bounding box center [175, 95] width 4 height 4
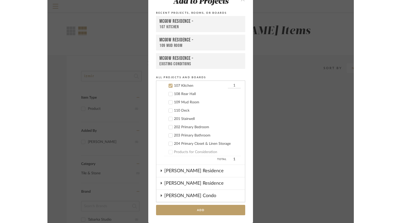
scroll to position [399, 0]
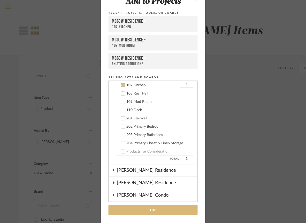
click at [132, 207] on button "Add" at bounding box center [153, 210] width 89 height 11
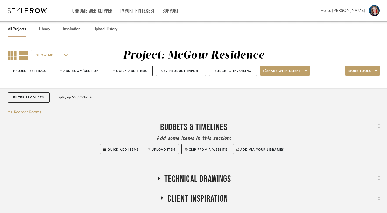
click at [13, 57] on icon at bounding box center [12, 55] width 9 height 9
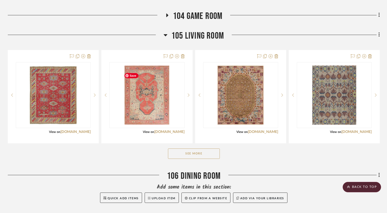
scroll to position [376, 0]
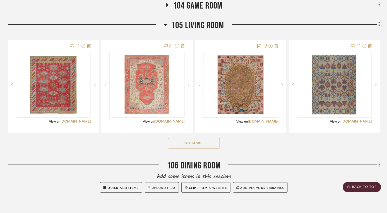
click at [184, 149] on button "See More" at bounding box center [194, 143] width 52 height 10
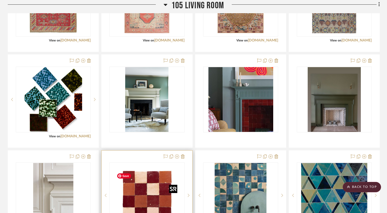
scroll to position [460, 0]
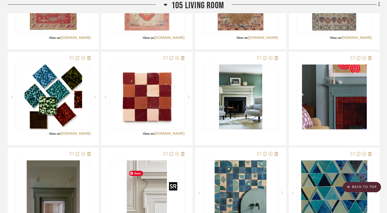
drag, startPoint x: 142, startPoint y: 187, endPoint x: 142, endPoint y: 184, distance: 3.4
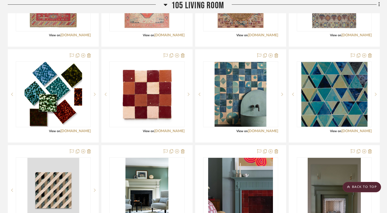
scroll to position [413, 0]
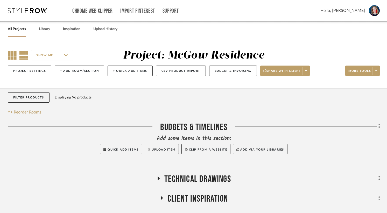
click at [10, 57] on icon at bounding box center [12, 55] width 9 height 9
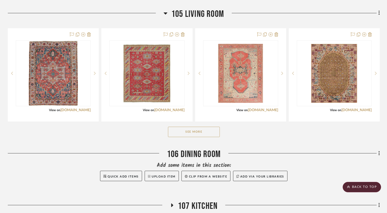
scroll to position [388, 0]
click at [200, 137] on button "See More" at bounding box center [194, 132] width 52 height 10
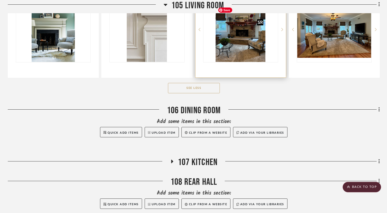
scroll to position [719, 0]
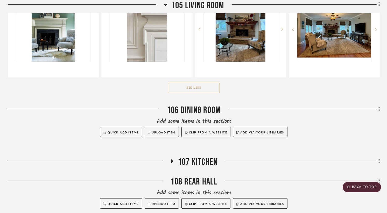
drag, startPoint x: 52, startPoint y: 156, endPoint x: 67, endPoint y: 1, distance: 155.3
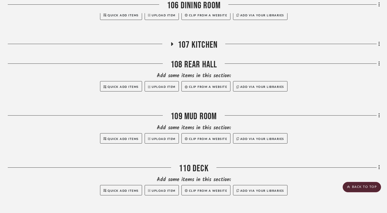
scroll to position [845, 0]
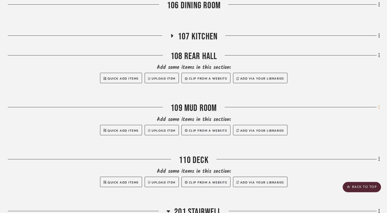
click at [379, 110] on icon at bounding box center [379, 107] width 1 height 4
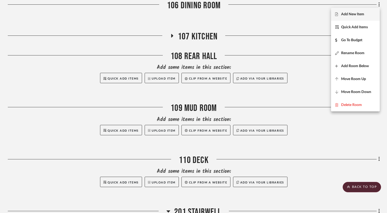
click at [354, 16] on span "Add New Item" at bounding box center [352, 14] width 23 height 4
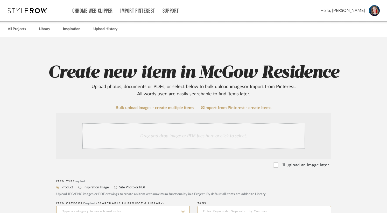
click at [135, 189] on label "Site Photo or PDF" at bounding box center [132, 188] width 27 height 6
click at [119, 189] on input "Site Photo or PDF" at bounding box center [116, 187] width 6 height 6
radio input "true"
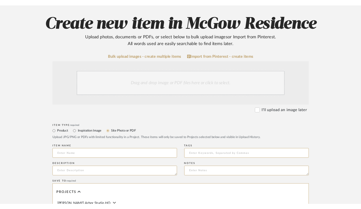
scroll to position [54, 0]
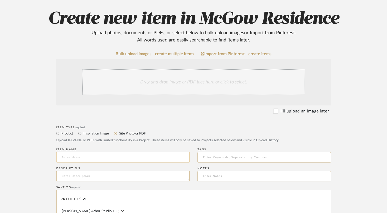
click at [142, 162] on input at bounding box center [123, 157] width 134 height 10
type input "Existing Conditions"
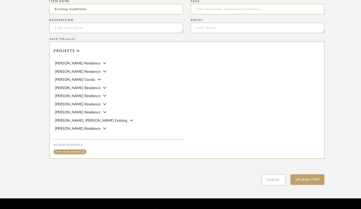
scroll to position [278, 0]
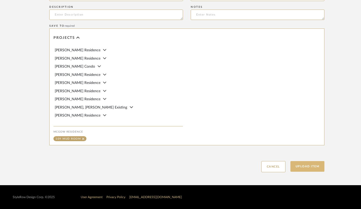
click at [307, 166] on button "Upload Item" at bounding box center [307, 166] width 34 height 11
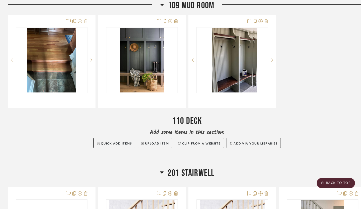
scroll to position [668, 0]
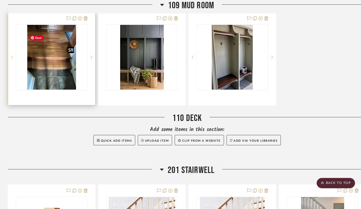
click at [52, 74] on img "0" at bounding box center [51, 57] width 49 height 65
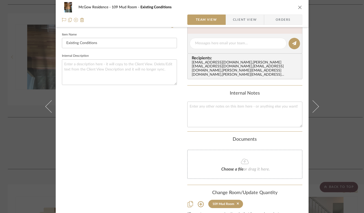
scroll to position [165, 0]
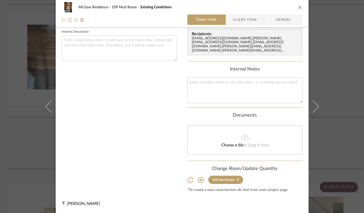
click at [200, 182] on icon at bounding box center [201, 180] width 6 height 6
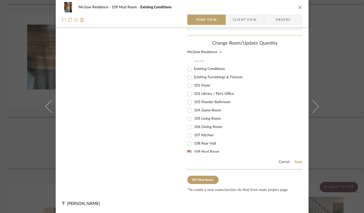
scroll to position [0, 0]
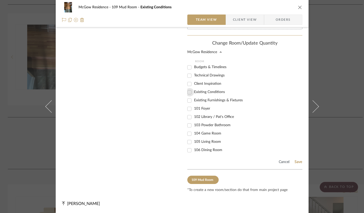
click at [187, 94] on input "Existing Conditions" at bounding box center [189, 92] width 8 height 8
checkbox input "true"
click at [296, 165] on div "Cancel Save" at bounding box center [244, 161] width 115 height 17
click at [296, 164] on button "Save" at bounding box center [299, 162] width 8 height 4
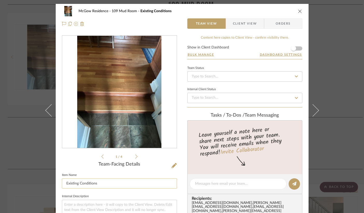
click at [65, 183] on input "Existing Conditions" at bounding box center [119, 183] width 115 height 10
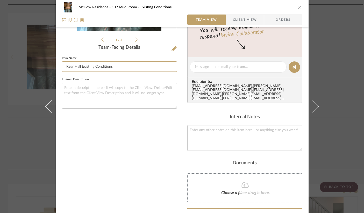
scroll to position [165, 0]
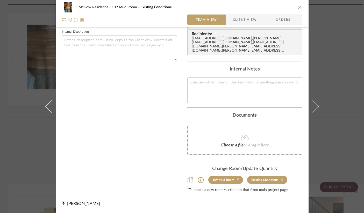
type input "Rear Hall Existing Conditions"
click at [299, 7] on icon "close" at bounding box center [300, 7] width 4 height 4
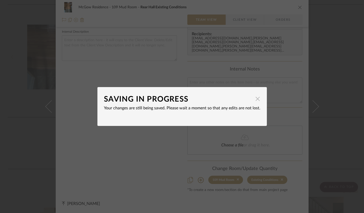
click at [256, 99] on span "button" at bounding box center [258, 99] width 10 height 10
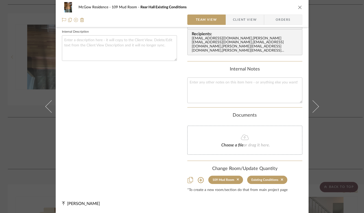
click at [298, 8] on icon "close" at bounding box center [300, 7] width 4 height 4
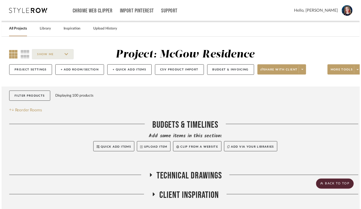
scroll to position [668, 0]
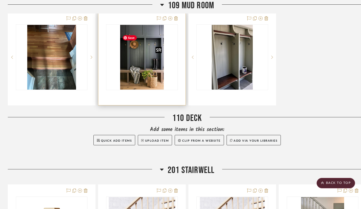
click at [148, 76] on img "0" at bounding box center [141, 57] width 43 height 65
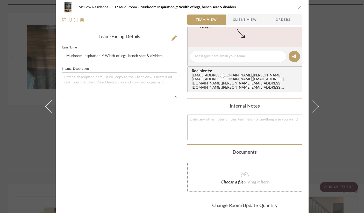
scroll to position [165, 0]
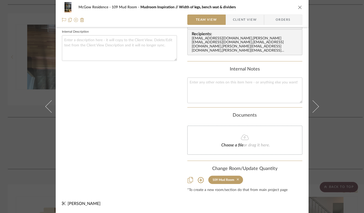
click at [239, 179] on icon at bounding box center [238, 180] width 2 height 4
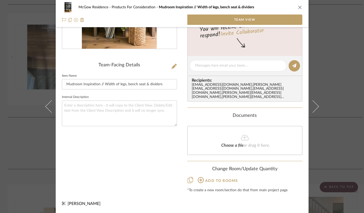
click at [298, 8] on icon "close" at bounding box center [300, 7] width 4 height 4
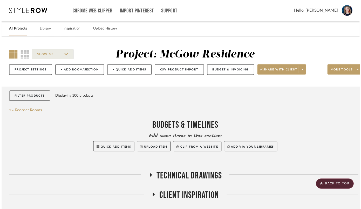
scroll to position [668, 0]
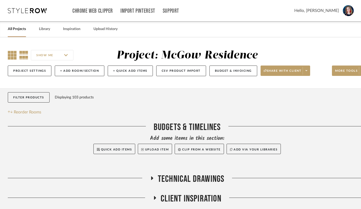
click at [13, 54] on icon at bounding box center [12, 55] width 9 height 9
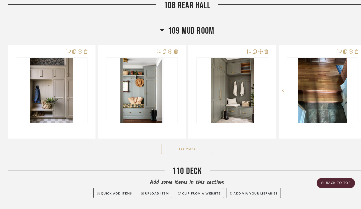
scroll to position [640, 0]
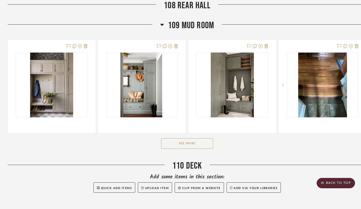
click at [191, 149] on button "See More" at bounding box center [187, 143] width 52 height 10
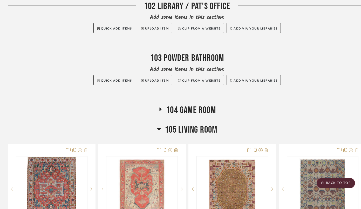
scroll to position [276, 0]
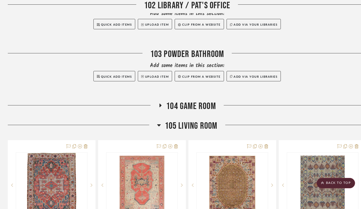
click at [158, 128] on icon at bounding box center [159, 125] width 4 height 6
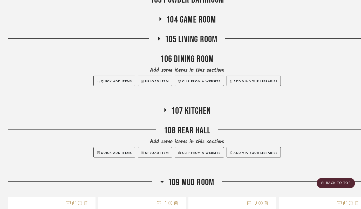
scroll to position [366, 0]
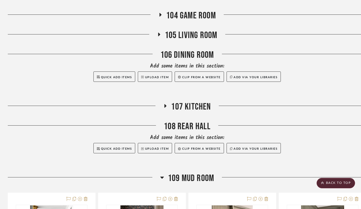
click at [165, 108] on icon at bounding box center [165, 106] width 2 height 4
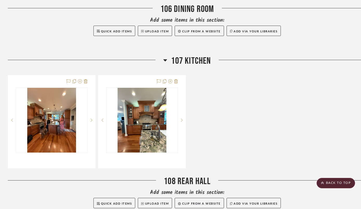
scroll to position [412, 13]
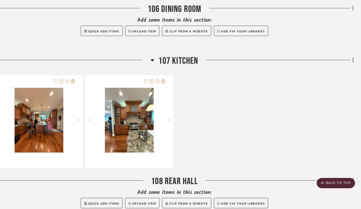
click at [352, 63] on icon at bounding box center [353, 60] width 2 height 6
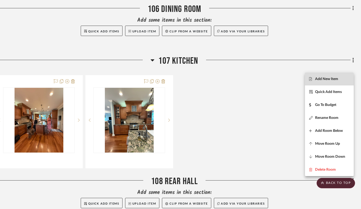
click at [324, 78] on span "Add New Item" at bounding box center [326, 79] width 23 height 4
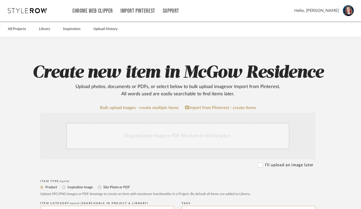
click at [112, 188] on label "Site Photo or PDF" at bounding box center [116, 188] width 27 height 6
click at [103, 188] on input "Site Photo or PDF" at bounding box center [99, 187] width 6 height 6
radio input "true"
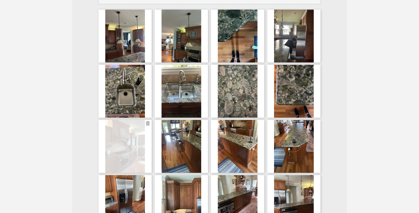
scroll to position [134, 0]
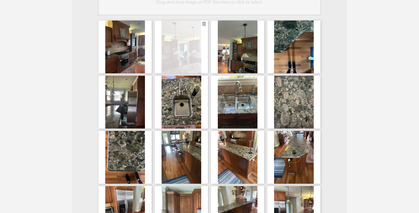
click at [179, 60] on div at bounding box center [181, 46] width 53 height 53
click at [185, 52] on div at bounding box center [181, 46] width 53 height 53
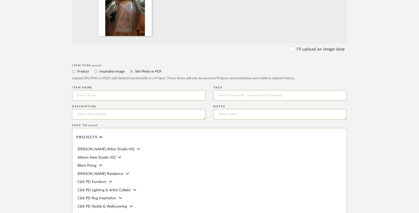
scroll to position [458, 0]
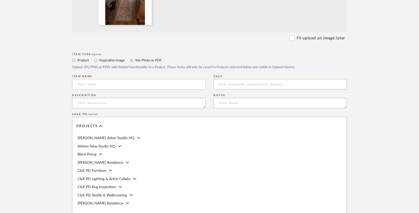
click at [149, 87] on input at bounding box center [139, 84] width 134 height 10
type input "K"
drag, startPoint x: 95, startPoint y: 88, endPoint x: 92, endPoint y: 88, distance: 2.9
click at [92, 88] on input "Kitchen: Existing Conditions" at bounding box center [139, 84] width 134 height 10
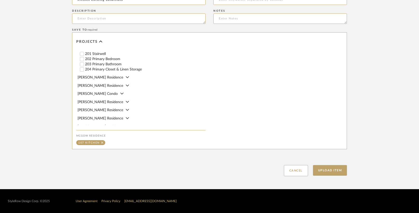
scroll to position [308, 0]
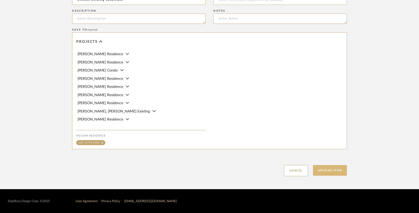
type input "Kitchen Existing Conditions"
click at [333, 170] on button "Upload Item" at bounding box center [330, 170] width 34 height 11
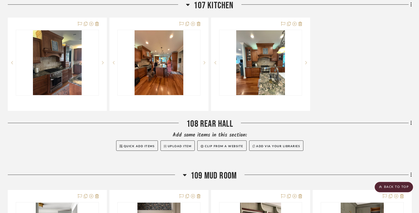
scroll to position [470, 0]
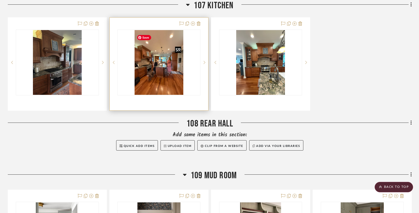
click at [161, 71] on img "0" at bounding box center [159, 62] width 49 height 65
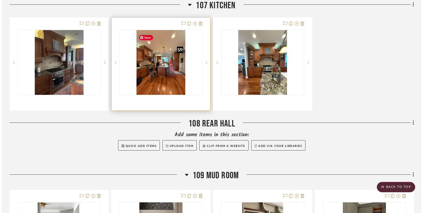
scroll to position [0, 0]
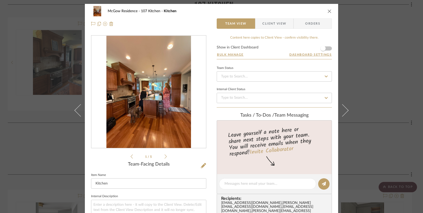
click at [164, 158] on icon at bounding box center [165, 156] width 2 height 5
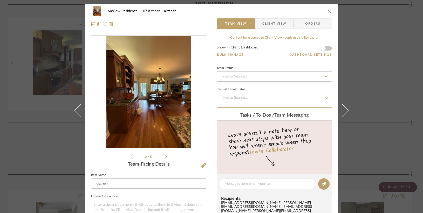
click at [164, 158] on icon at bounding box center [165, 156] width 2 height 5
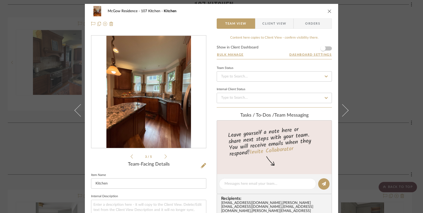
click at [164, 158] on icon at bounding box center [165, 156] width 2 height 5
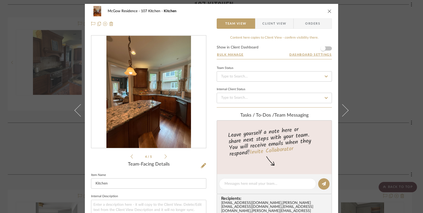
click at [164, 158] on icon at bounding box center [165, 156] width 2 height 5
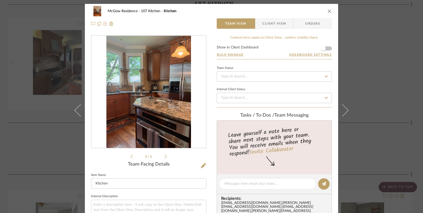
click at [327, 11] on icon "close" at bounding box center [329, 11] width 4 height 4
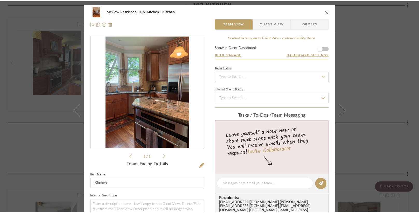
scroll to position [470, 0]
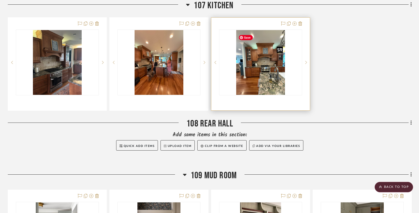
click at [266, 86] on img "0" at bounding box center [260, 62] width 49 height 65
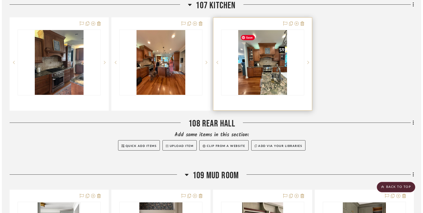
scroll to position [0, 0]
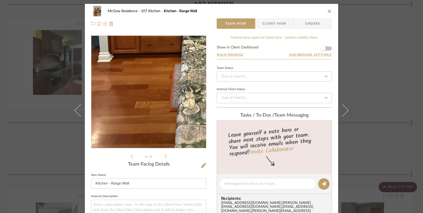
click at [134, 132] on img "0" at bounding box center [148, 92] width 84 height 113
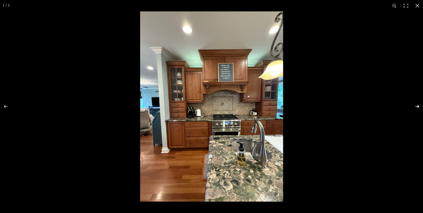
click at [364, 107] on button at bounding box center [413, 107] width 18 height 26
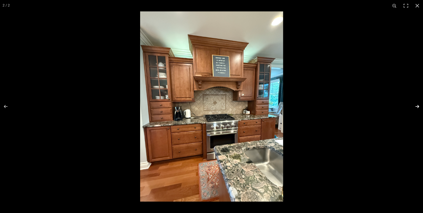
click at [364, 107] on button at bounding box center [413, 107] width 18 height 26
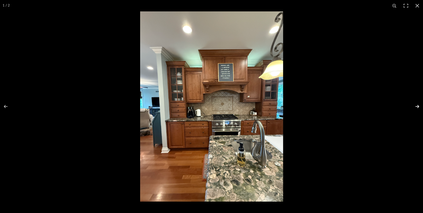
click at [364, 107] on button at bounding box center [413, 107] width 18 height 26
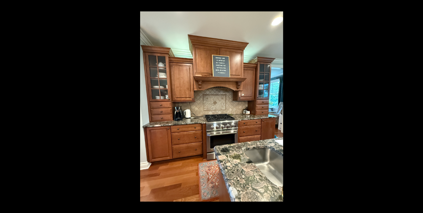
click at [364, 107] on button at bounding box center [413, 107] width 18 height 26
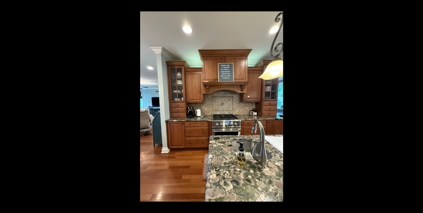
click at [364, 107] on button at bounding box center [413, 107] width 18 height 26
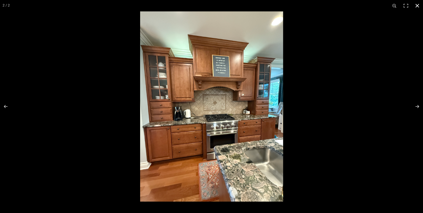
click at [364, 9] on button at bounding box center [416, 5] width 11 height 11
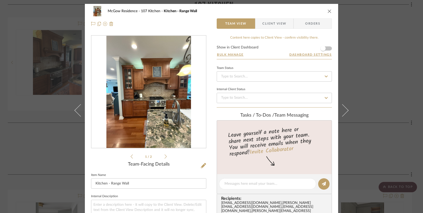
click at [327, 12] on icon "close" at bounding box center [329, 11] width 4 height 4
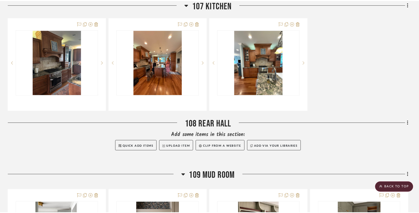
scroll to position [470, 0]
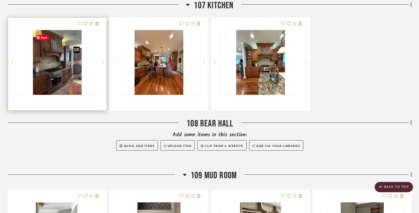
click at [71, 76] on img "0" at bounding box center [57, 62] width 49 height 65
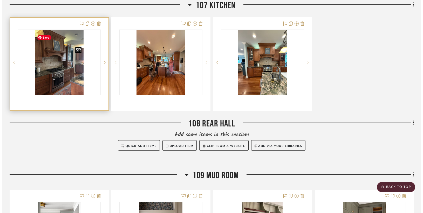
scroll to position [0, 0]
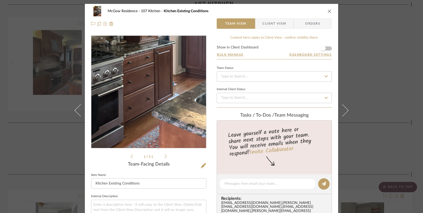
click at [164, 117] on img "0" at bounding box center [148, 92] width 84 height 113
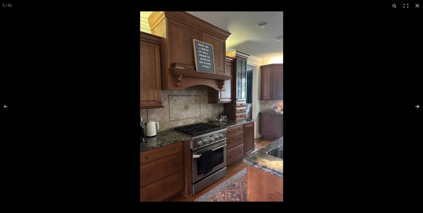
click at [364, 107] on button at bounding box center [413, 107] width 18 height 26
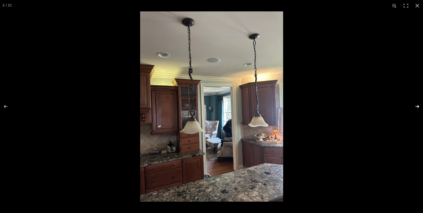
click at [364, 107] on button at bounding box center [413, 107] width 18 height 26
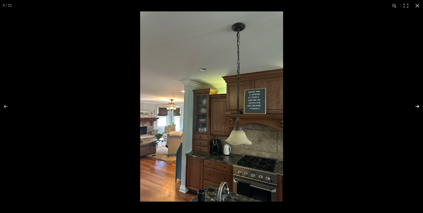
click at [364, 107] on button at bounding box center [413, 107] width 18 height 26
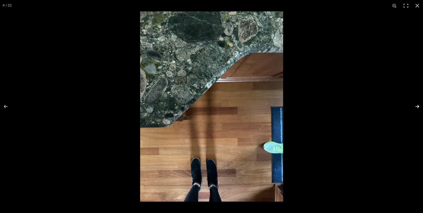
click at [364, 107] on button at bounding box center [413, 107] width 18 height 26
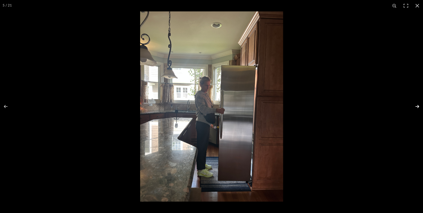
click at [364, 107] on button at bounding box center [413, 107] width 18 height 26
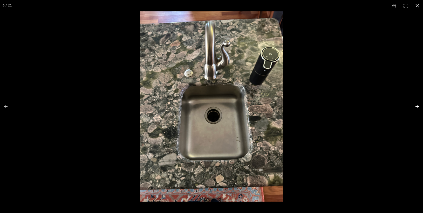
click at [364, 107] on button at bounding box center [413, 107] width 18 height 26
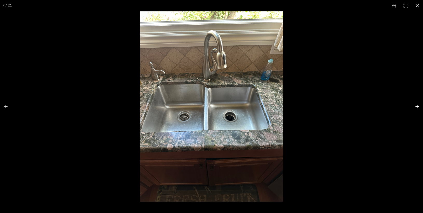
click at [364, 107] on button at bounding box center [413, 107] width 18 height 26
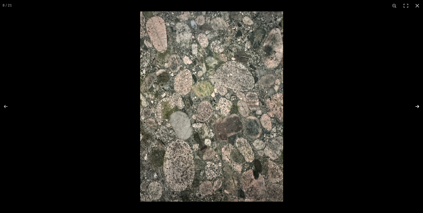
click at [364, 107] on button at bounding box center [413, 107] width 18 height 26
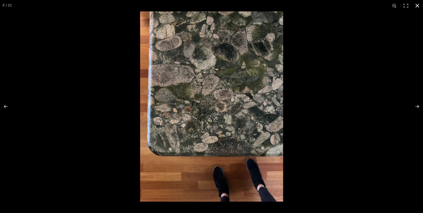
click at [364, 7] on button at bounding box center [416, 5] width 11 height 11
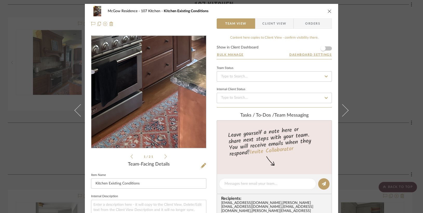
click at [158, 128] on img "0" at bounding box center [148, 92] width 84 height 113
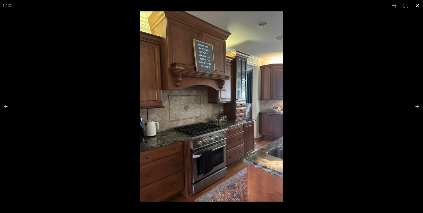
click at [364, 5] on button at bounding box center [416, 5] width 11 height 11
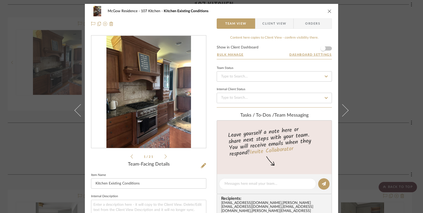
click at [327, 11] on icon "close" at bounding box center [329, 11] width 4 height 4
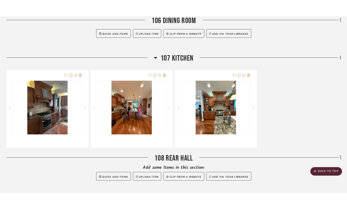
scroll to position [428, 0]
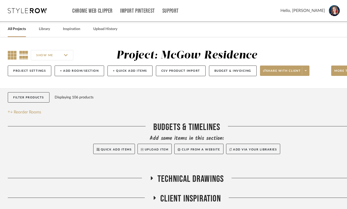
click at [13, 56] on icon at bounding box center [12, 55] width 9 height 9
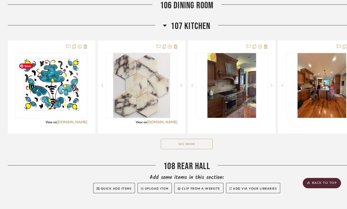
scroll to position [450, 0]
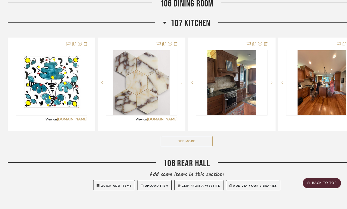
click at [184, 146] on button "See More" at bounding box center [187, 141] width 52 height 10
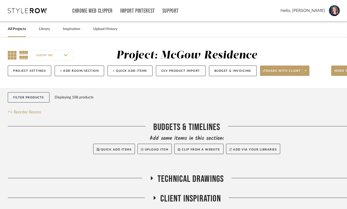
click at [10, 55] on icon at bounding box center [12, 55] width 9 height 9
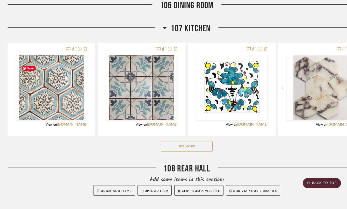
scroll to position [445, 0]
click at [191, 151] on button "See More" at bounding box center [187, 146] width 52 height 10
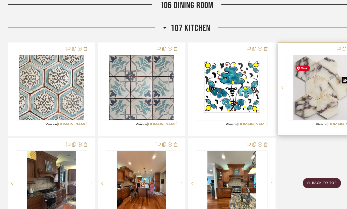
click at [321, 103] on img "0" at bounding box center [322, 87] width 57 height 65
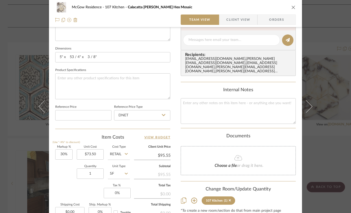
scroll to position [235, 0]
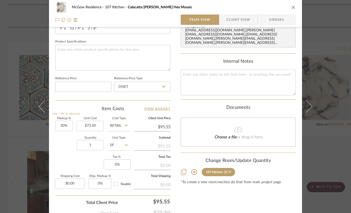
click at [231, 171] on icon at bounding box center [230, 172] width 2 height 4
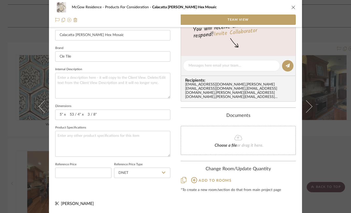
click at [292, 7] on icon "close" at bounding box center [293, 7] width 4 height 4
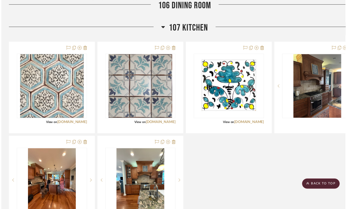
scroll to position [445, 0]
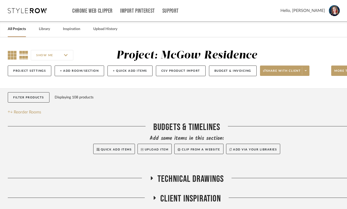
click at [13, 56] on icon at bounding box center [12, 55] width 9 height 9
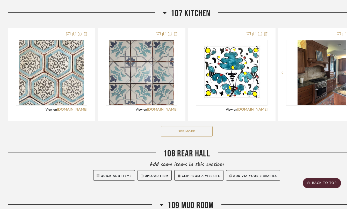
scroll to position [464, 0]
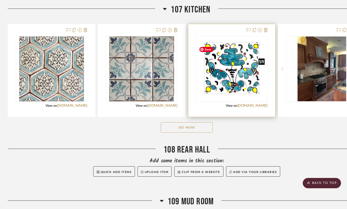
click at [231, 88] on img "0" at bounding box center [232, 69] width 70 height 65
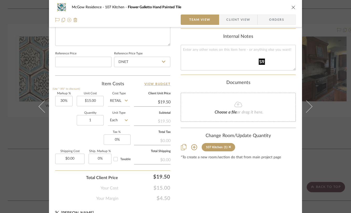
scroll to position [273, 0]
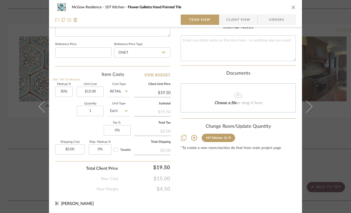
click at [291, 7] on icon "close" at bounding box center [293, 7] width 4 height 4
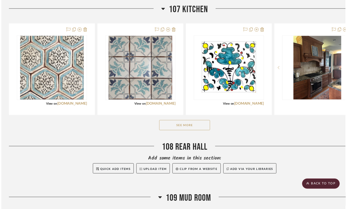
scroll to position [464, 0]
